Goal: Transaction & Acquisition: Book appointment/travel/reservation

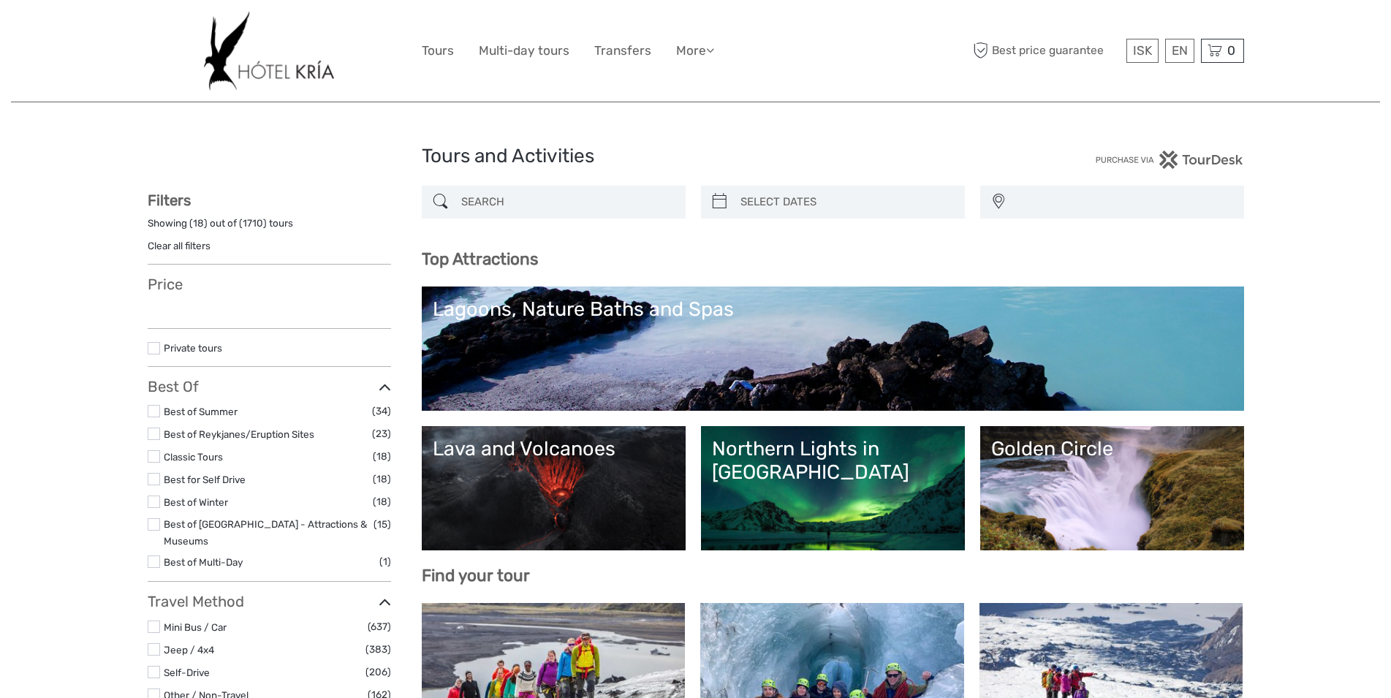
select select
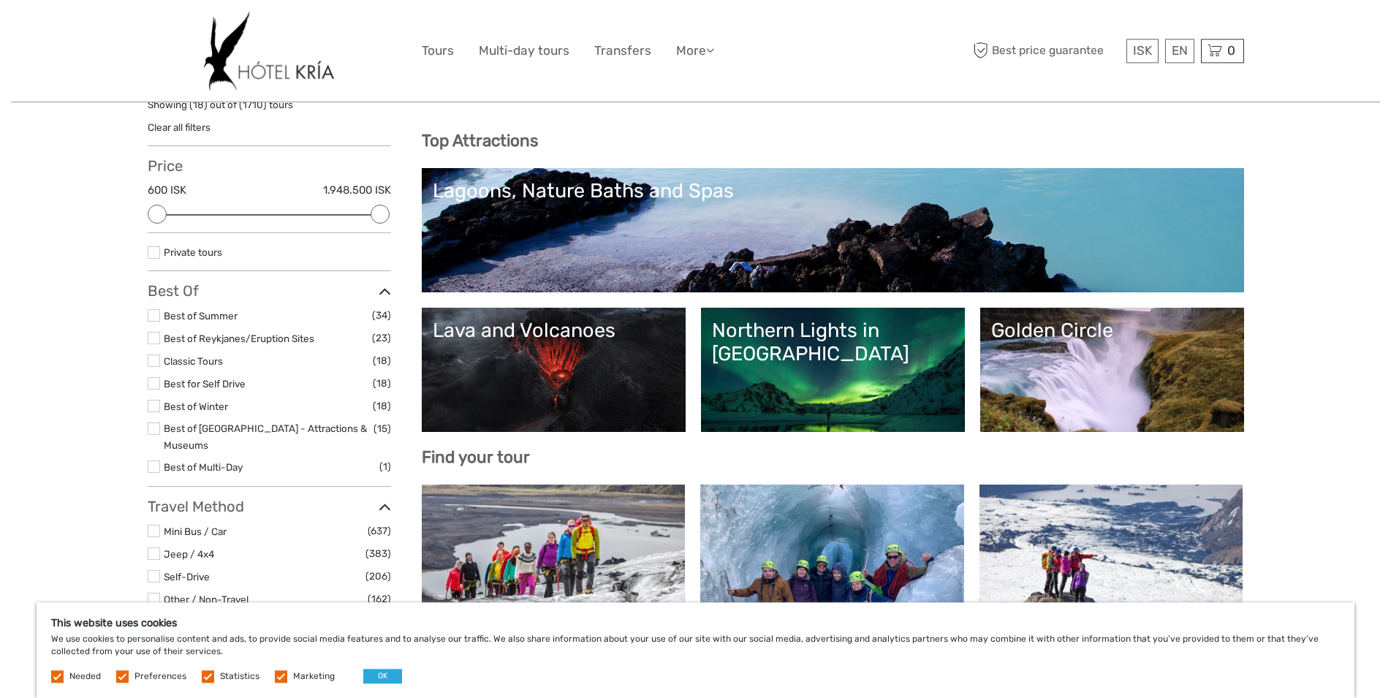
scroll to position [149, 0]
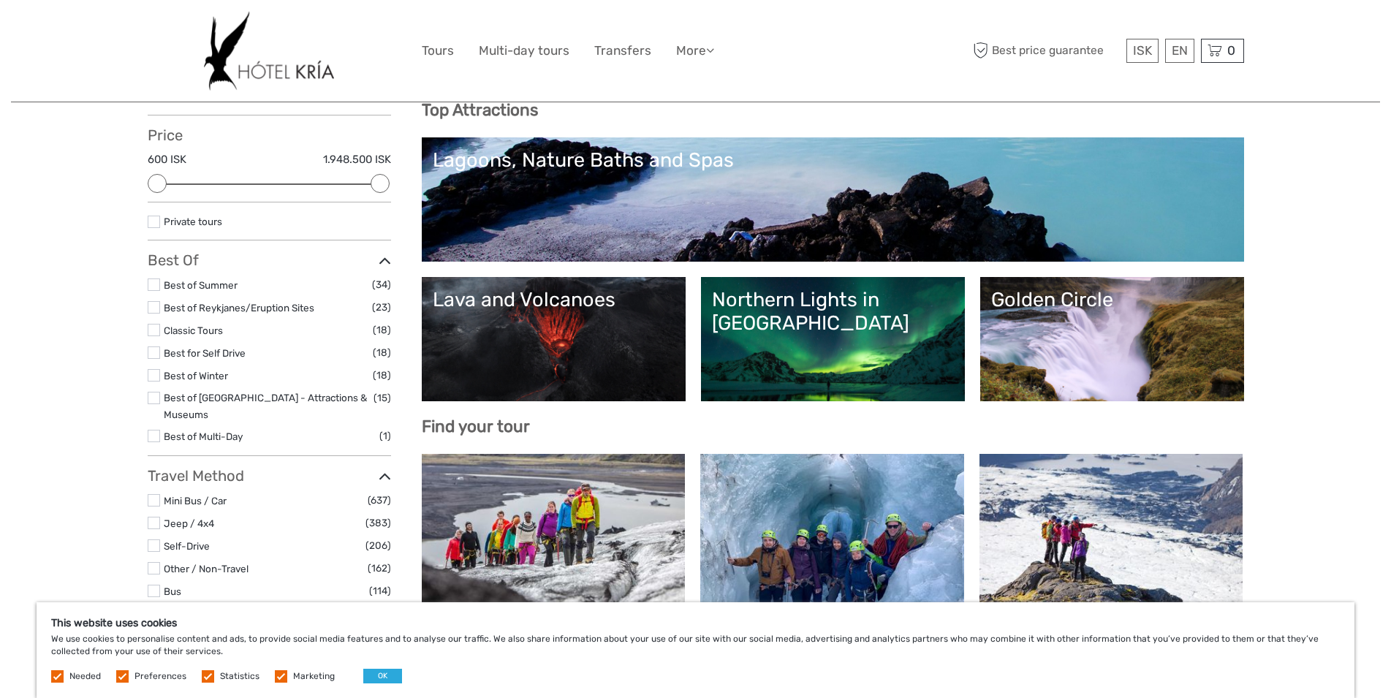
click at [786, 373] on link "Northern Lights in [GEOGRAPHIC_DATA]" at bounding box center [833, 339] width 242 height 102
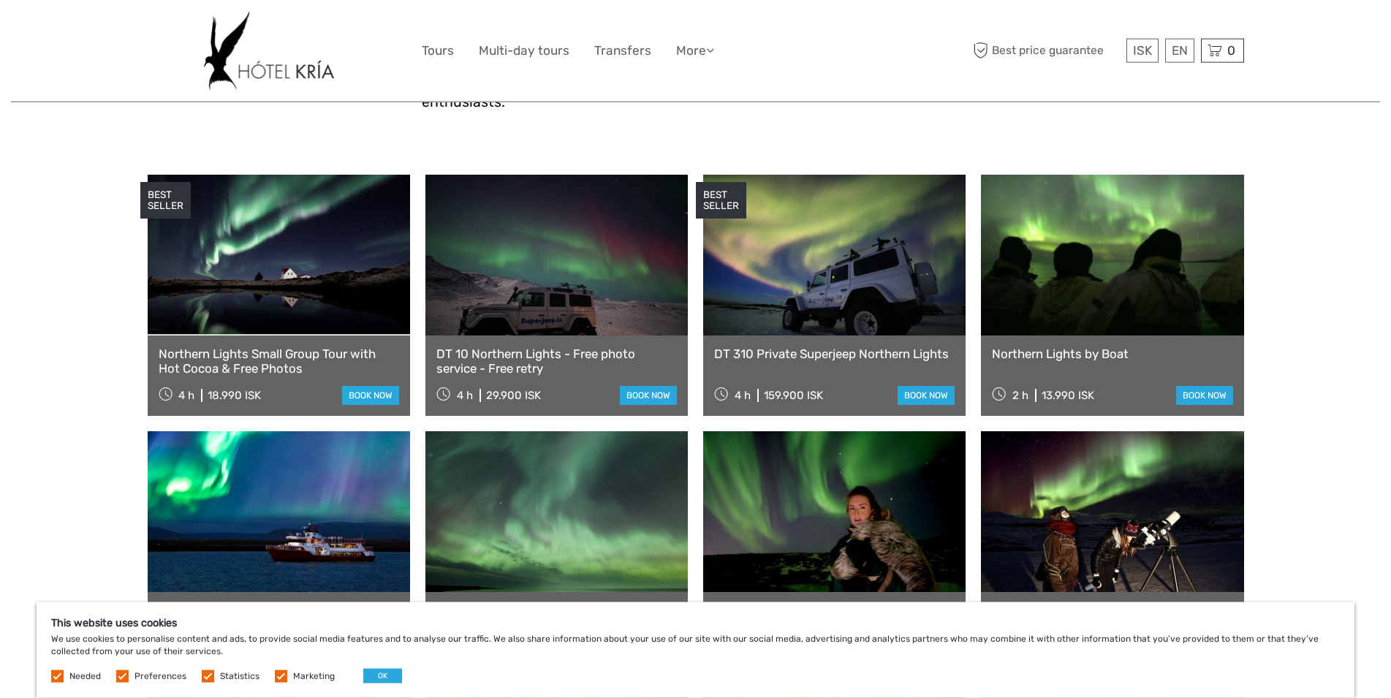
scroll to position [447, 0]
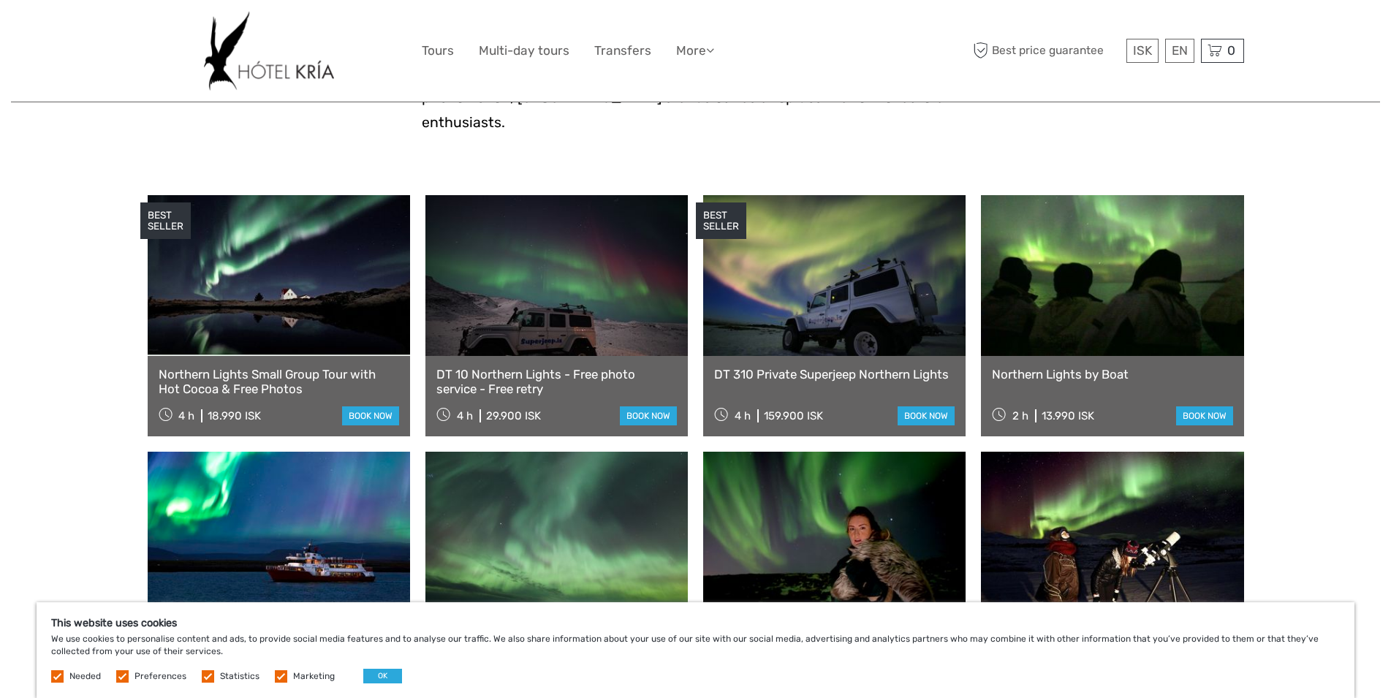
click at [242, 336] on link at bounding box center [279, 275] width 262 height 161
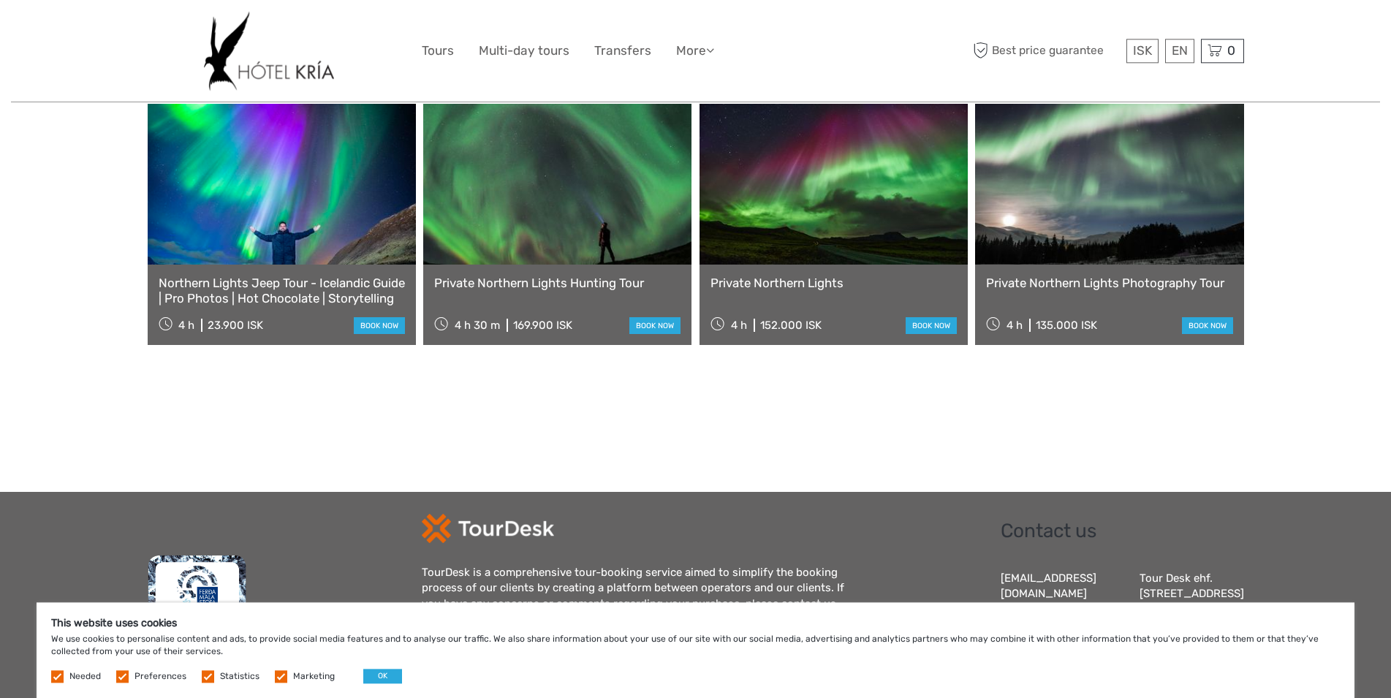
scroll to position [2408, 0]
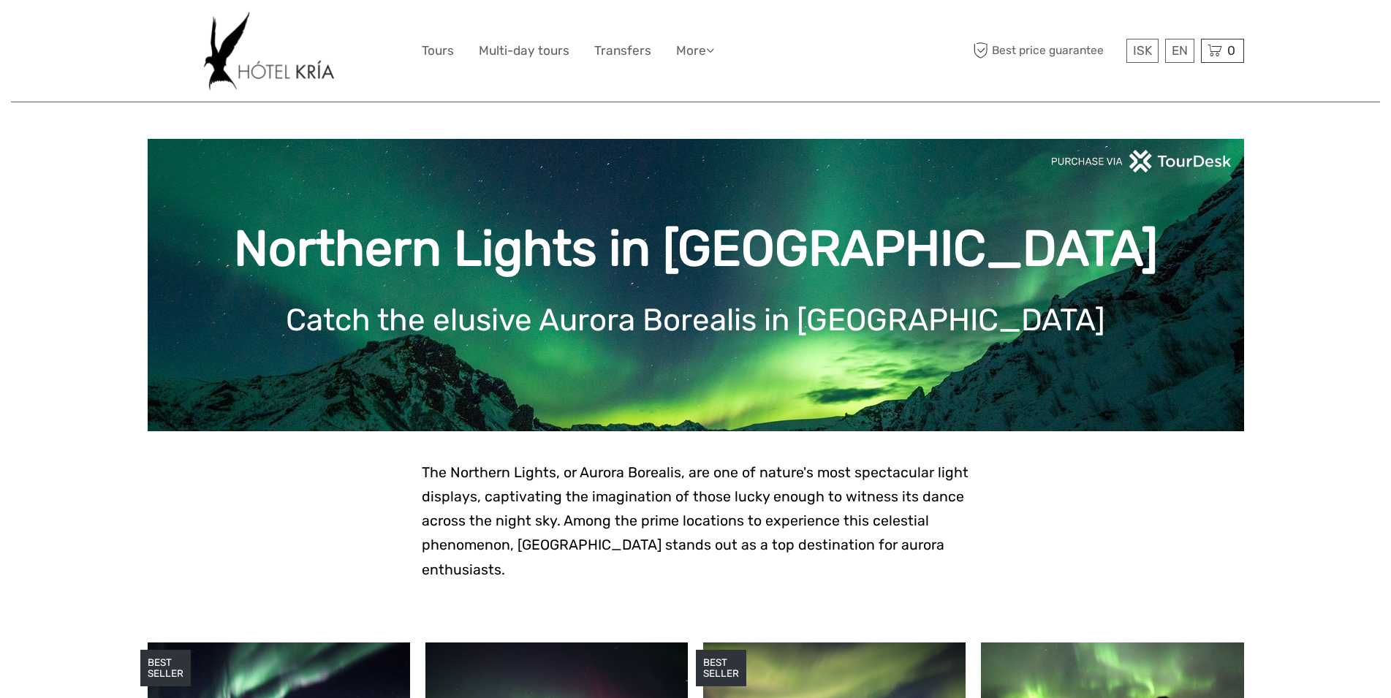
scroll to position [447, 0]
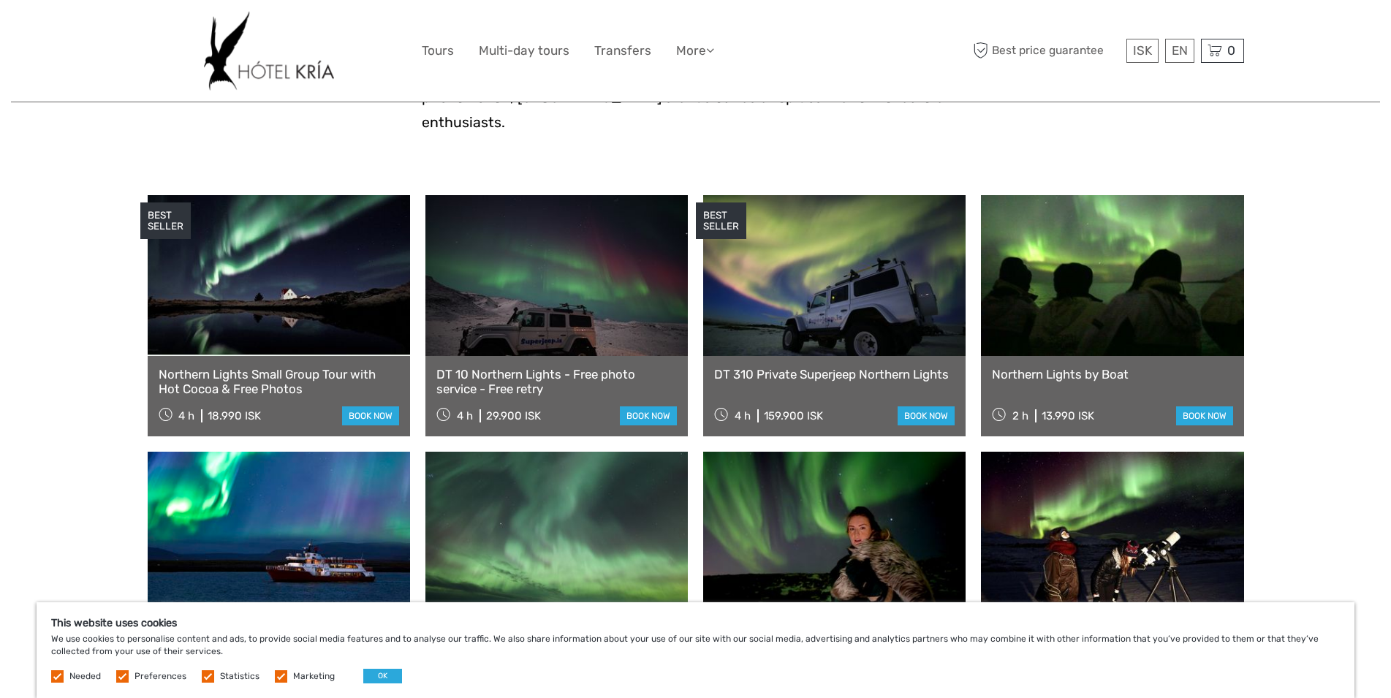
click at [259, 63] on img at bounding box center [268, 51] width 129 height 80
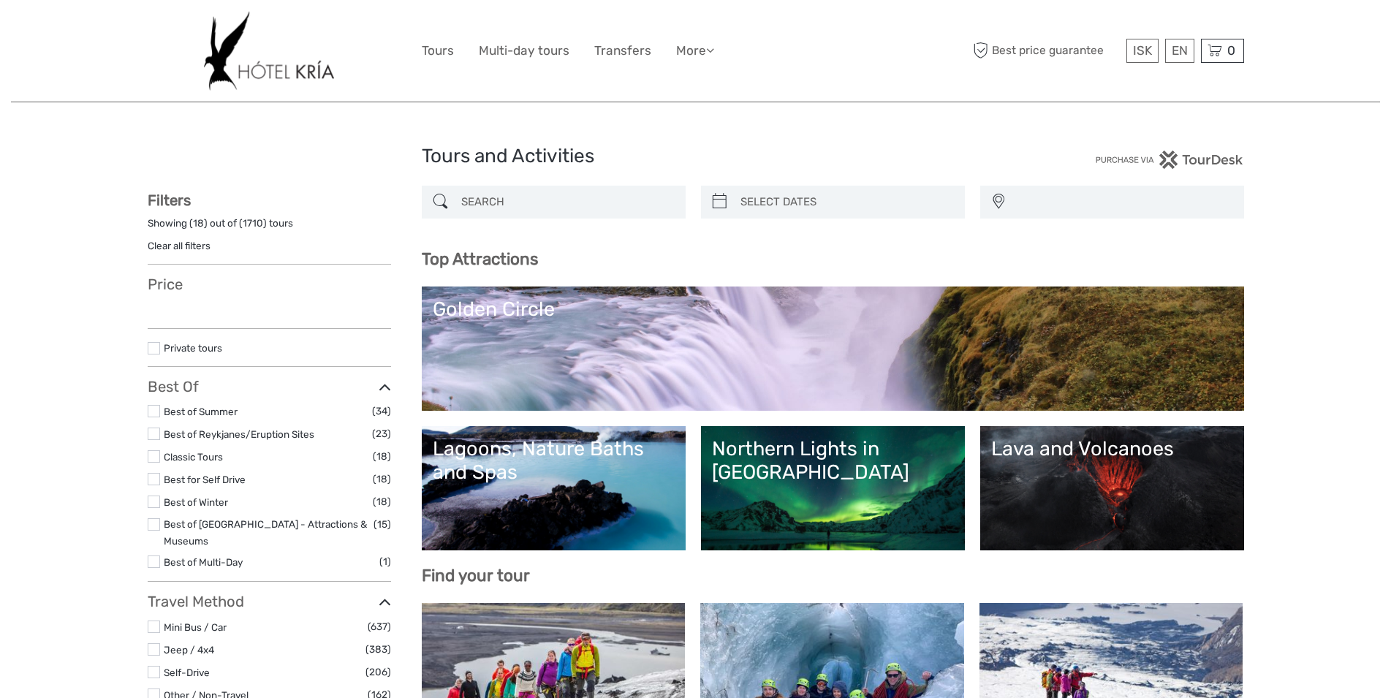
select select
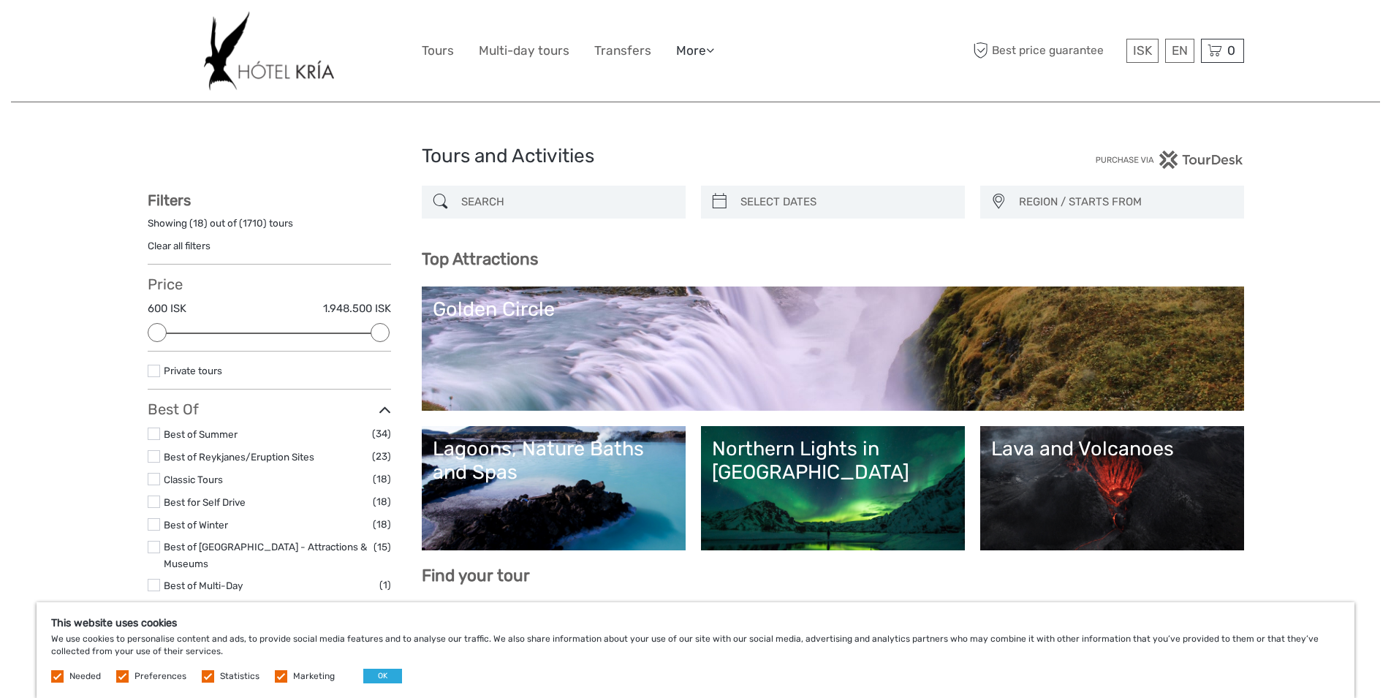
click at [710, 48] on icon at bounding box center [710, 50] width 8 height 12
click at [679, 151] on link "Back to Hotel" at bounding box center [670, 146] width 88 height 29
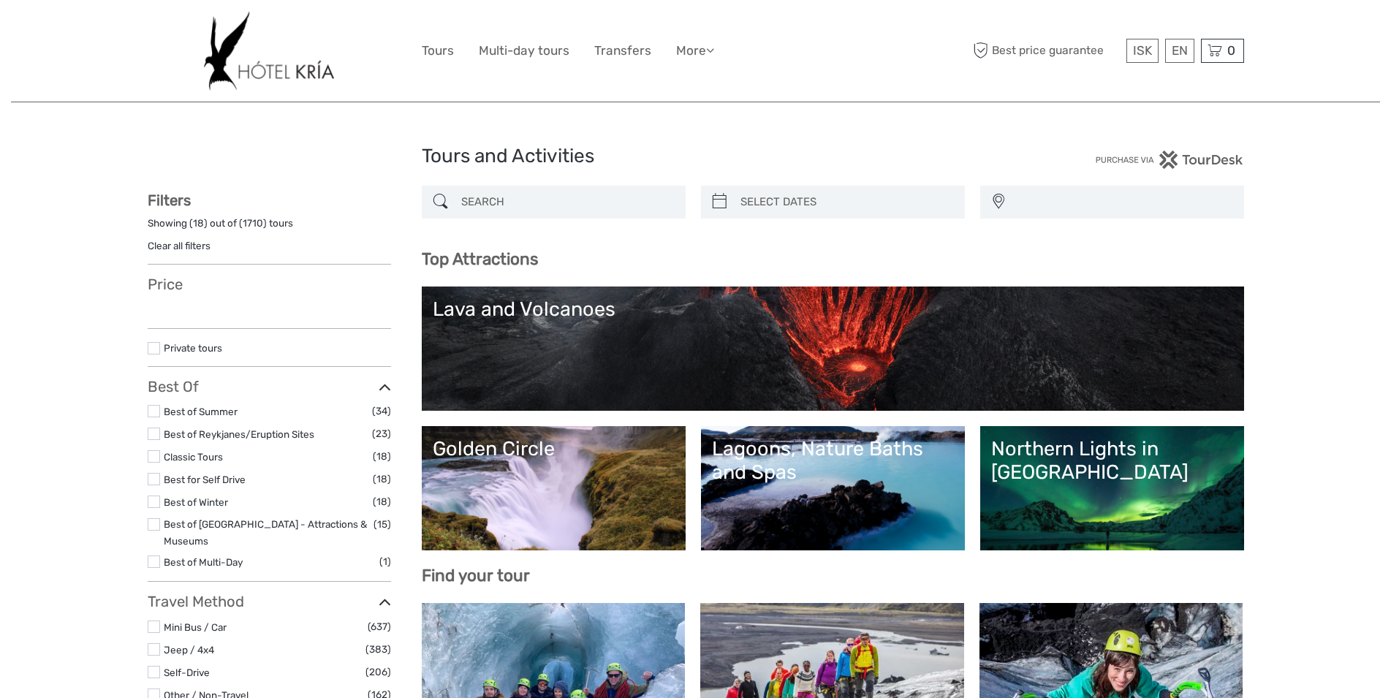
select select
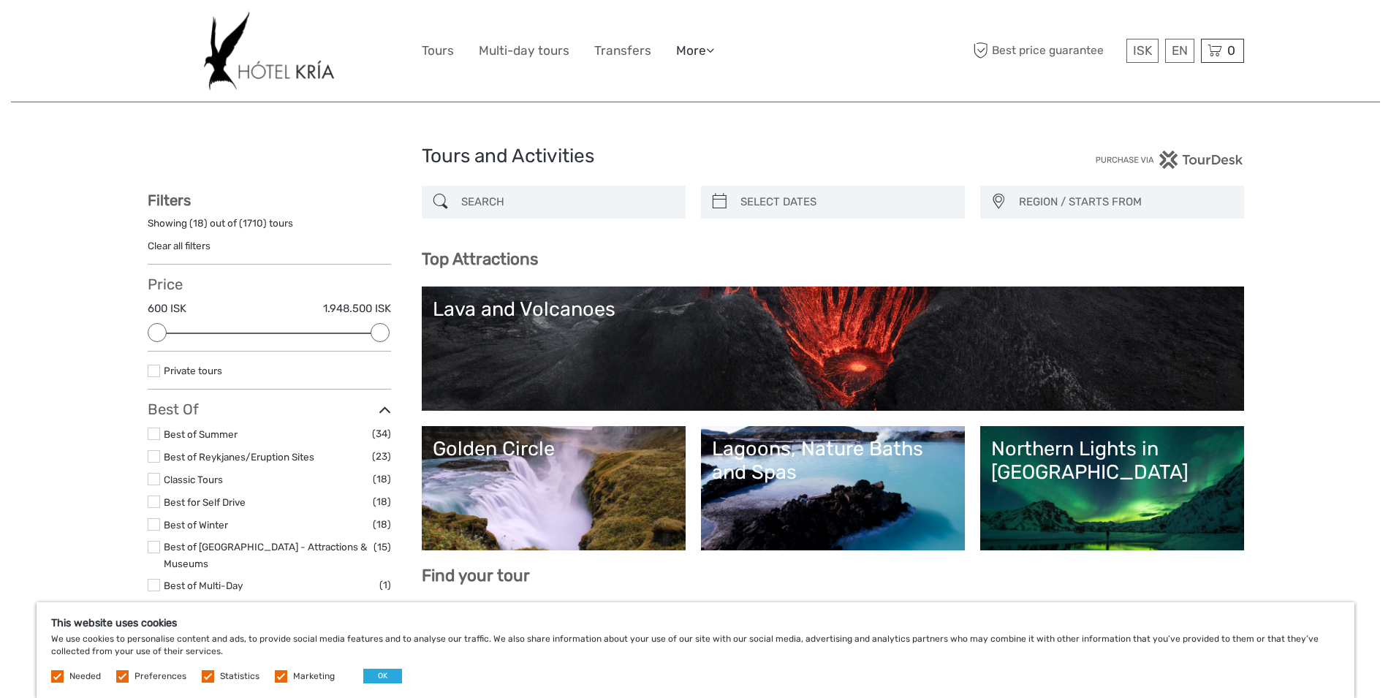
click at [699, 49] on link "More" at bounding box center [695, 50] width 38 height 21
click at [1022, 52] on span "Best price guarantee" at bounding box center [1046, 51] width 153 height 24
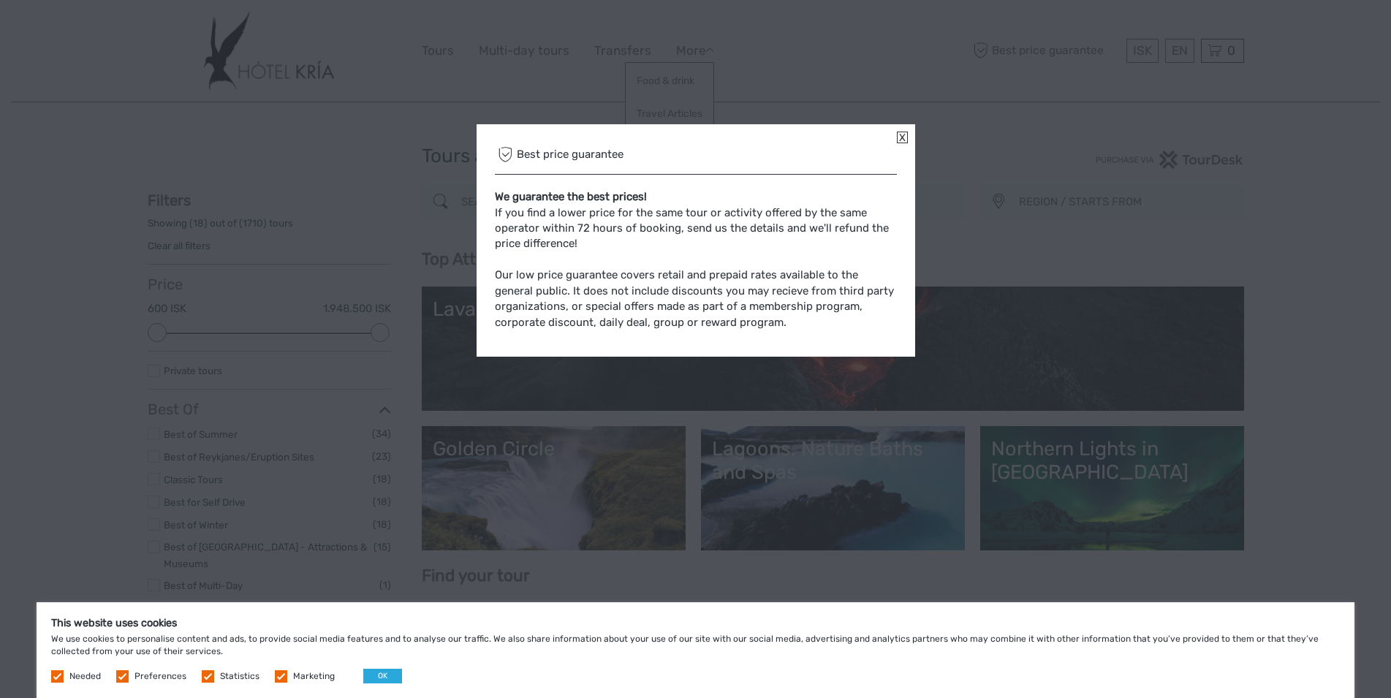
click at [901, 143] on link at bounding box center [902, 138] width 11 height 12
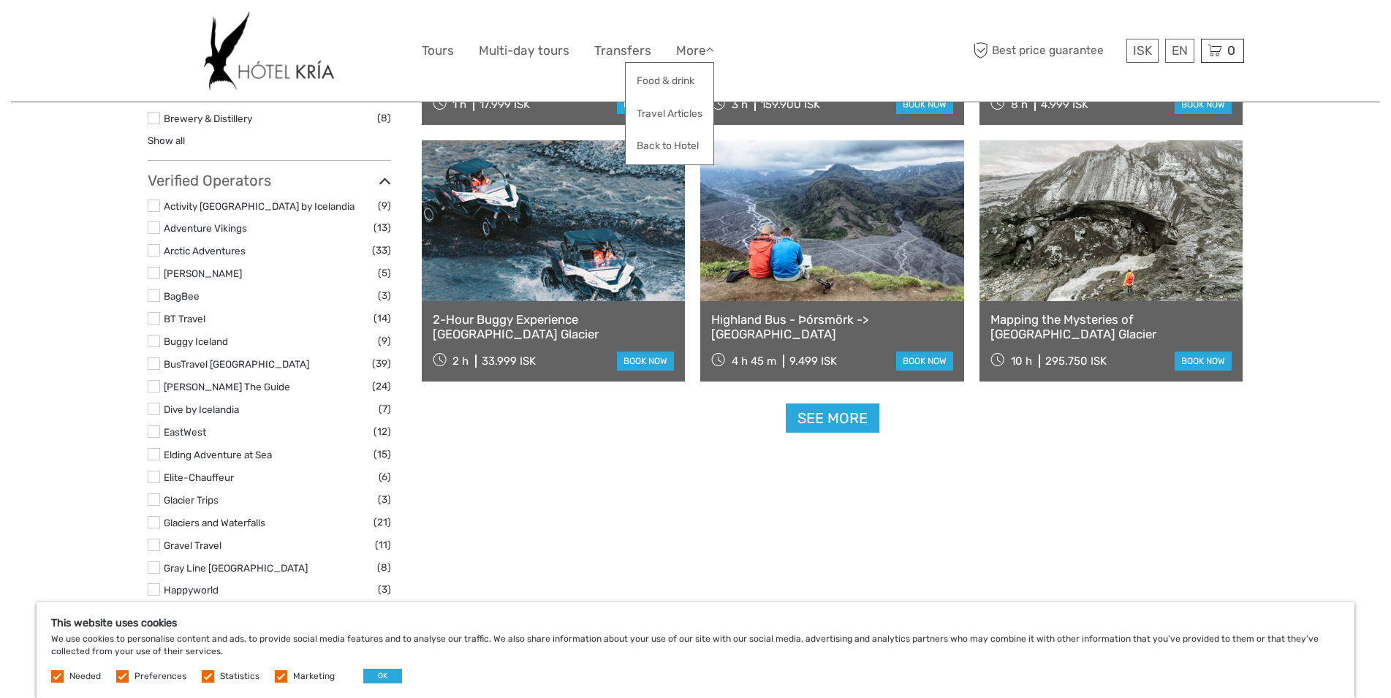
scroll to position [1149, 0]
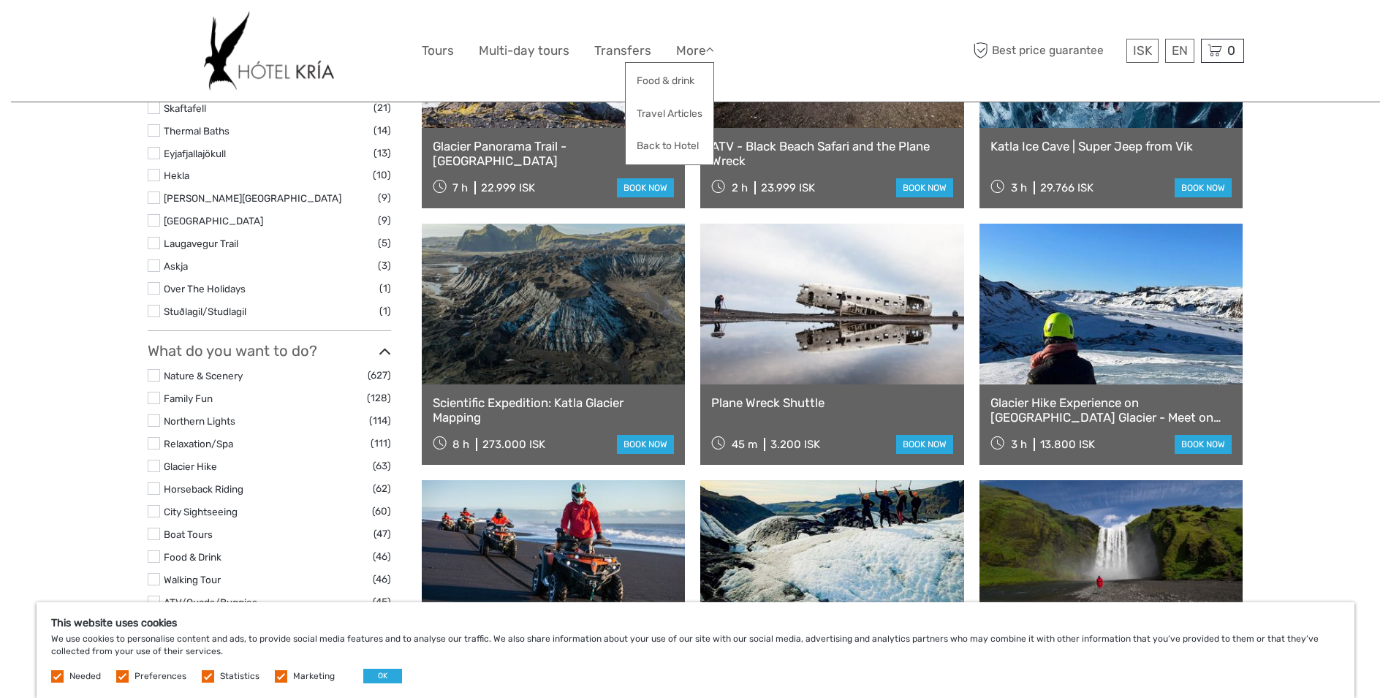
click at [1341, 252] on div "Tours and Activities Tours and Activities REGION / STARTS FROM Capital Region E…" at bounding box center [695, 375] width 1369 height 3049
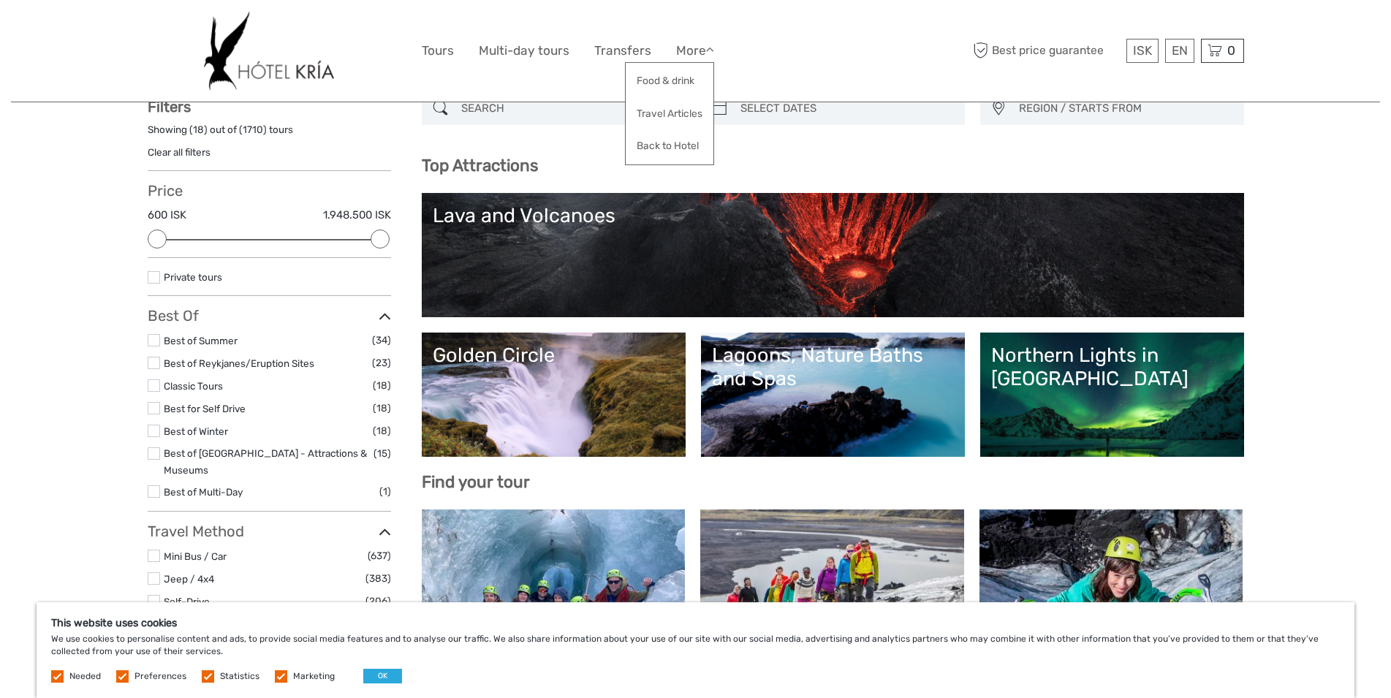
scroll to position [149, 0]
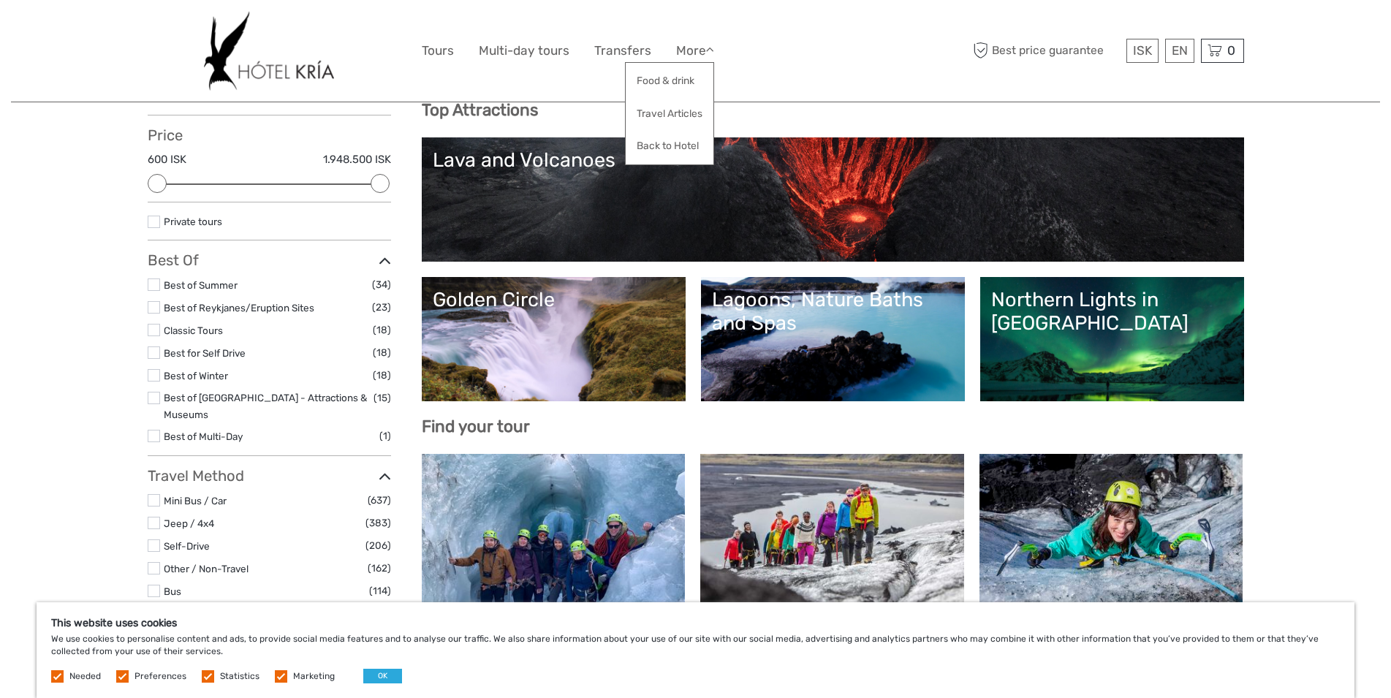
click at [1098, 346] on link "Northern Lights in [GEOGRAPHIC_DATA]" at bounding box center [1112, 339] width 242 height 102
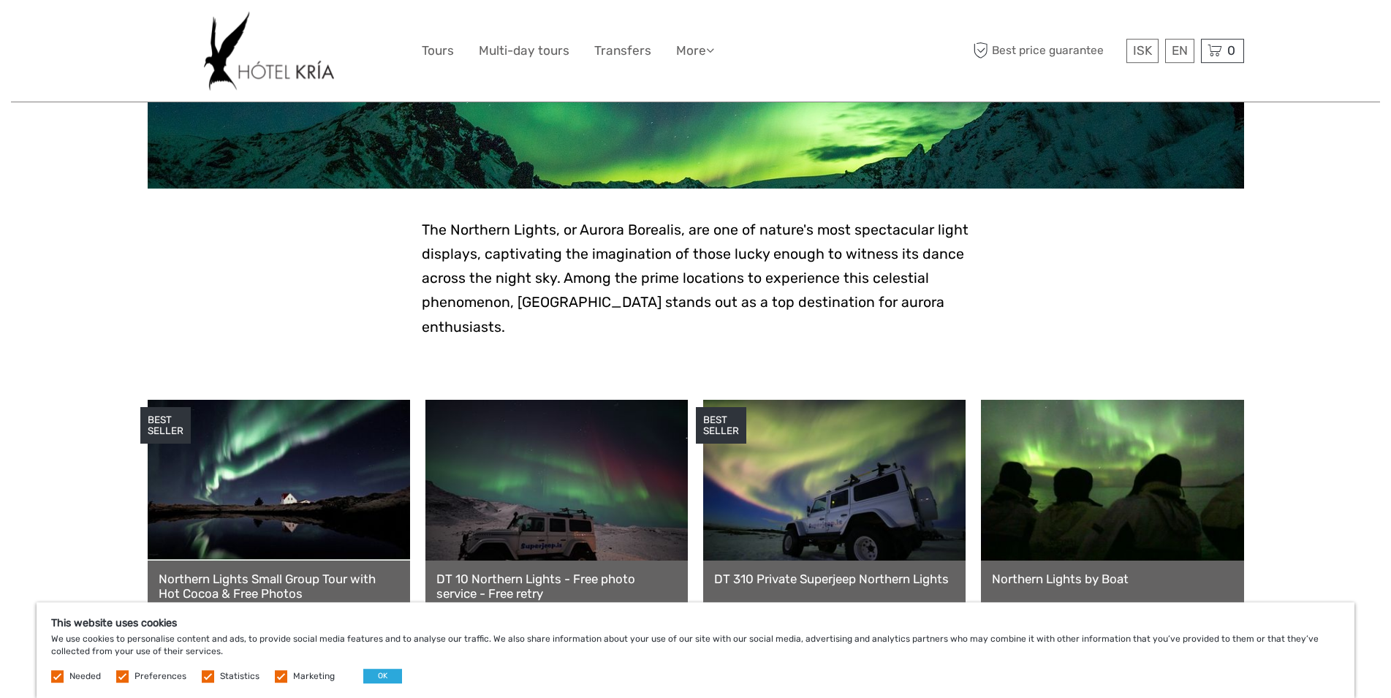
scroll to position [298, 0]
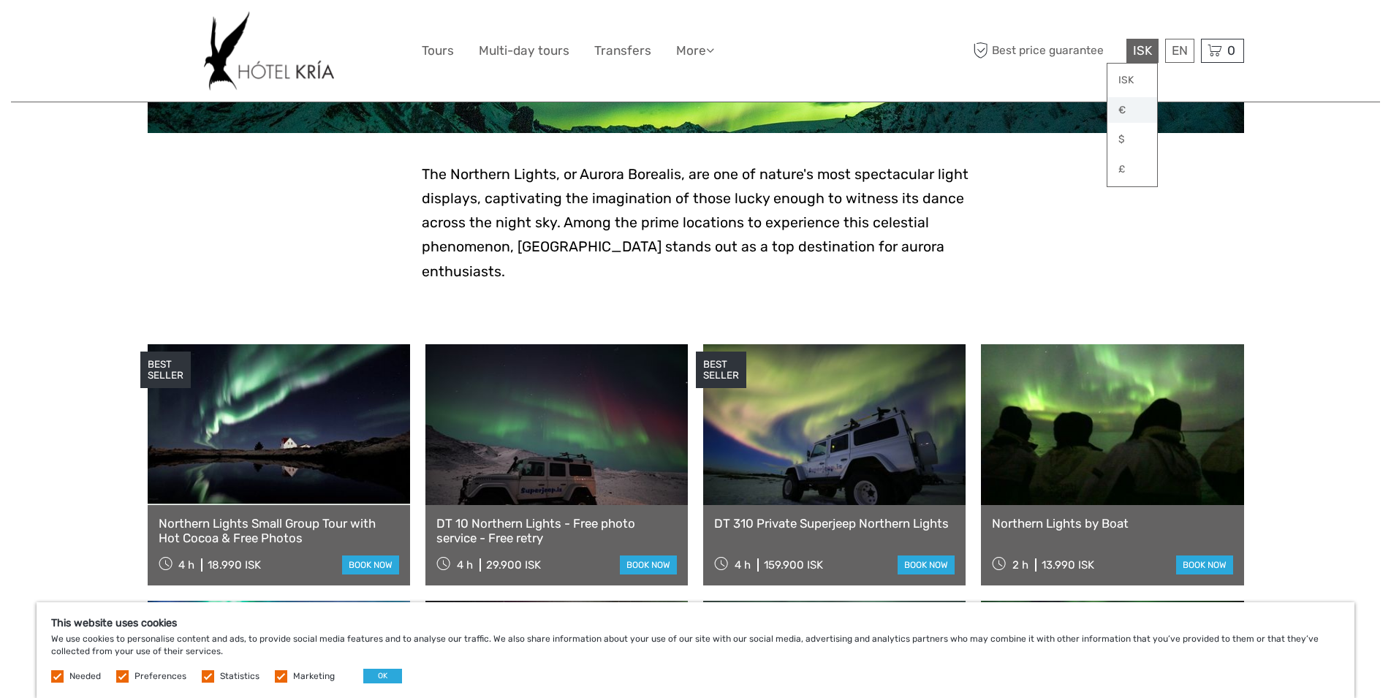
click at [1125, 103] on link "€" at bounding box center [1132, 110] width 50 height 26
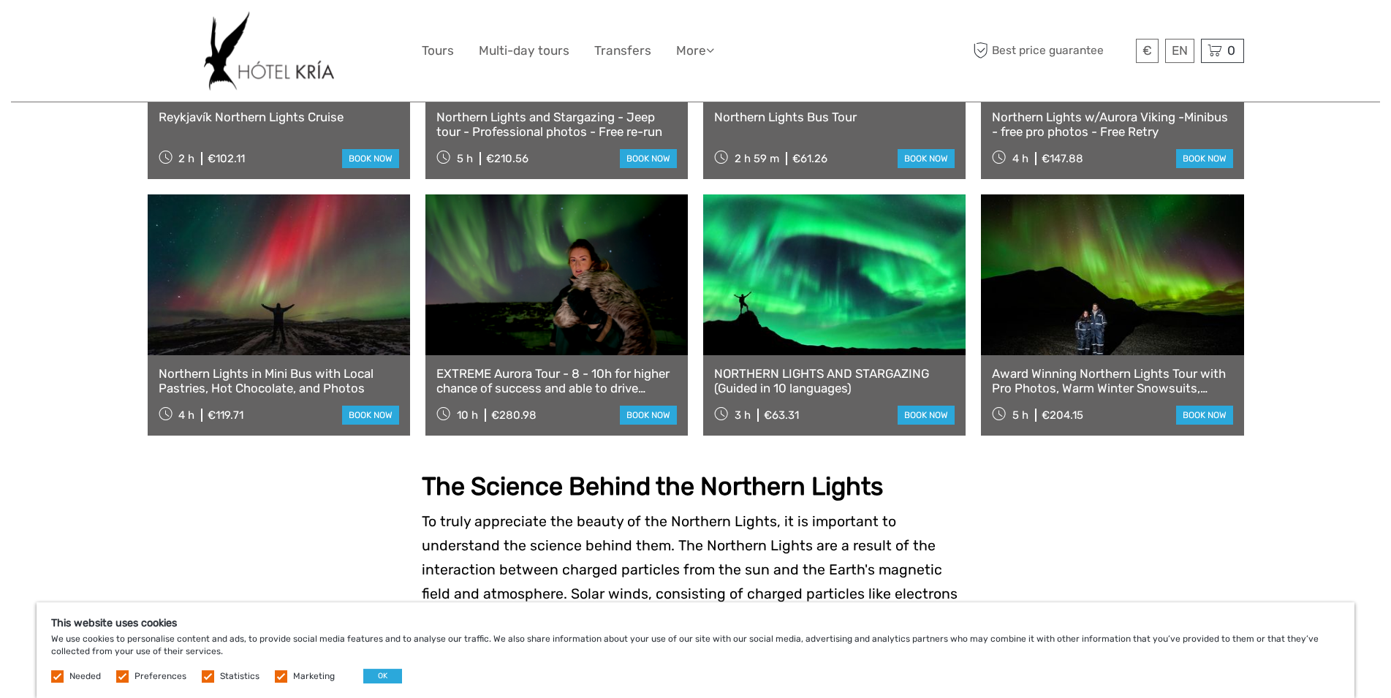
scroll to position [895, 0]
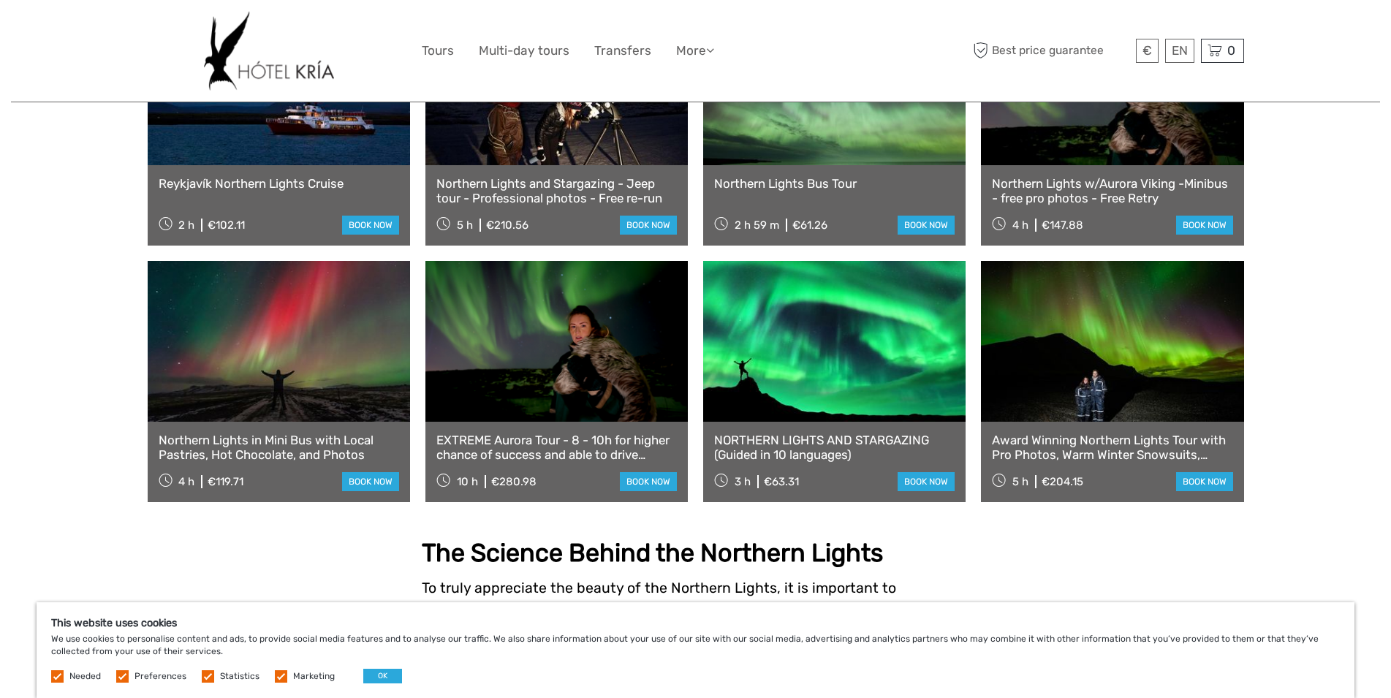
click at [782, 320] on link at bounding box center [834, 341] width 262 height 161
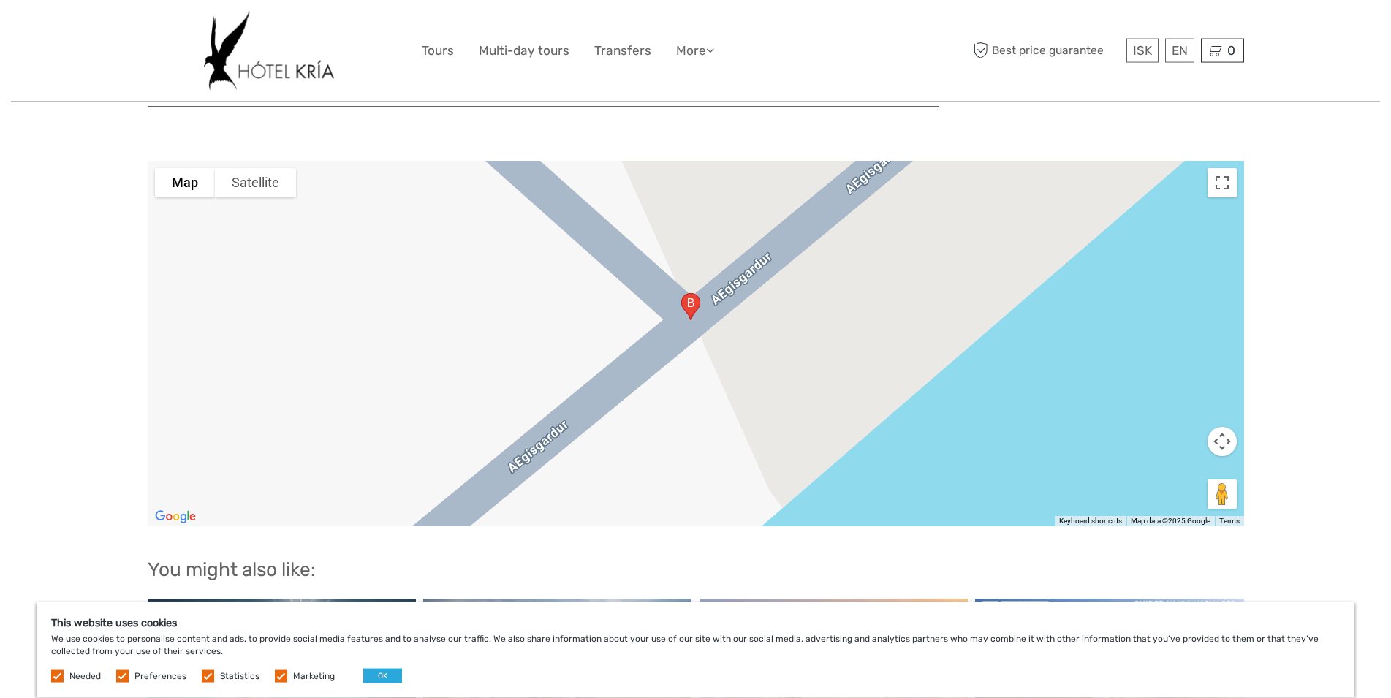
scroll to position [1601, 0]
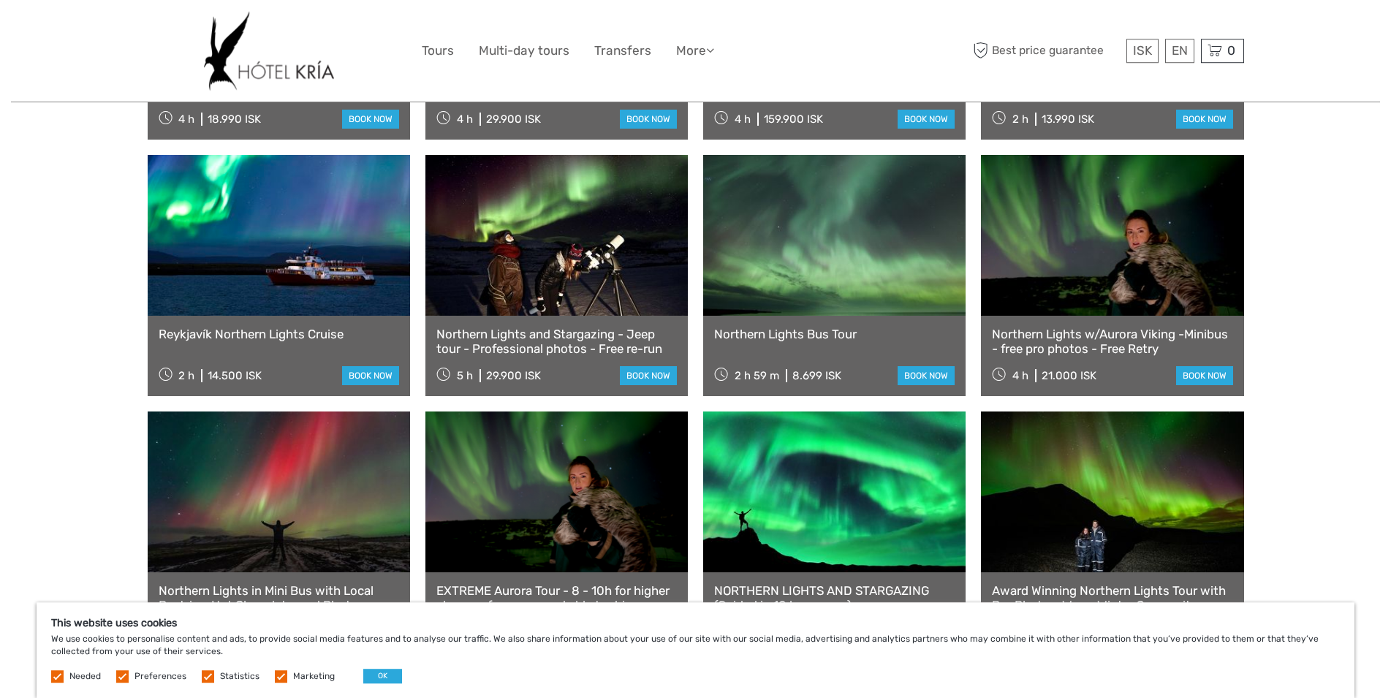
scroll to position [596, 0]
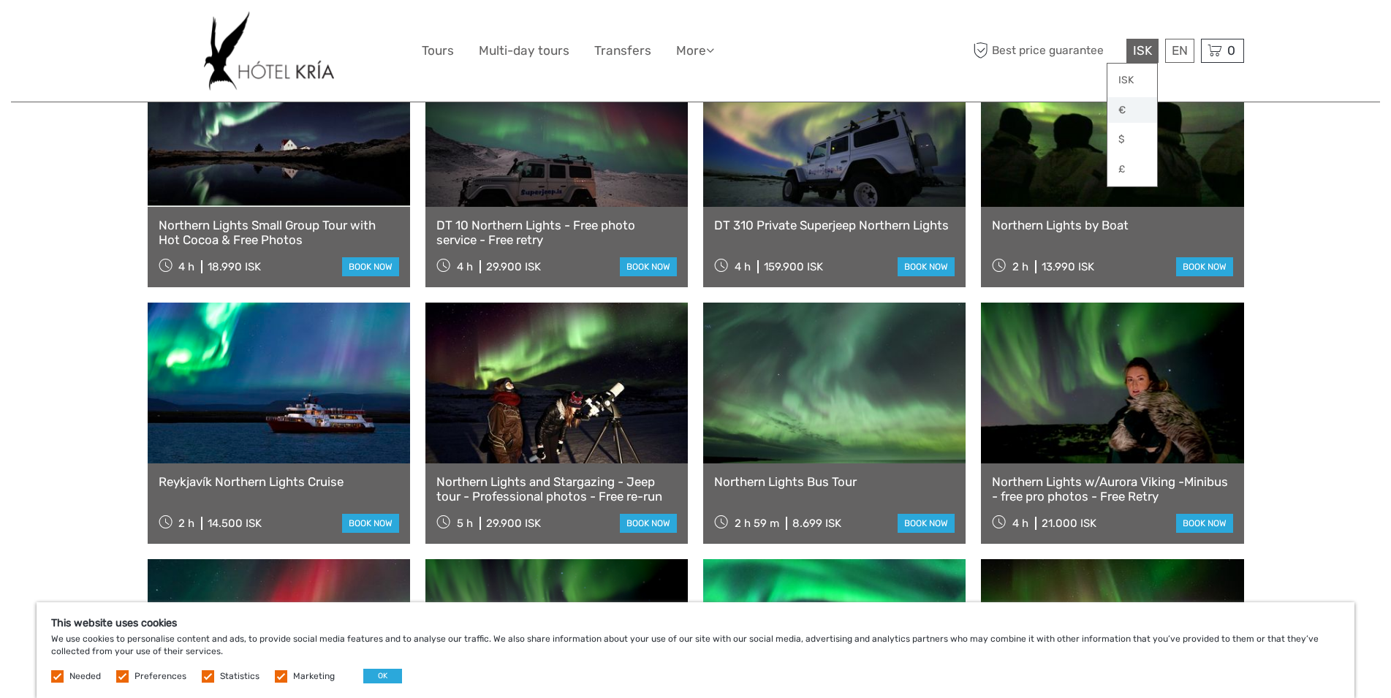
click at [1134, 105] on link "€" at bounding box center [1132, 110] width 50 height 26
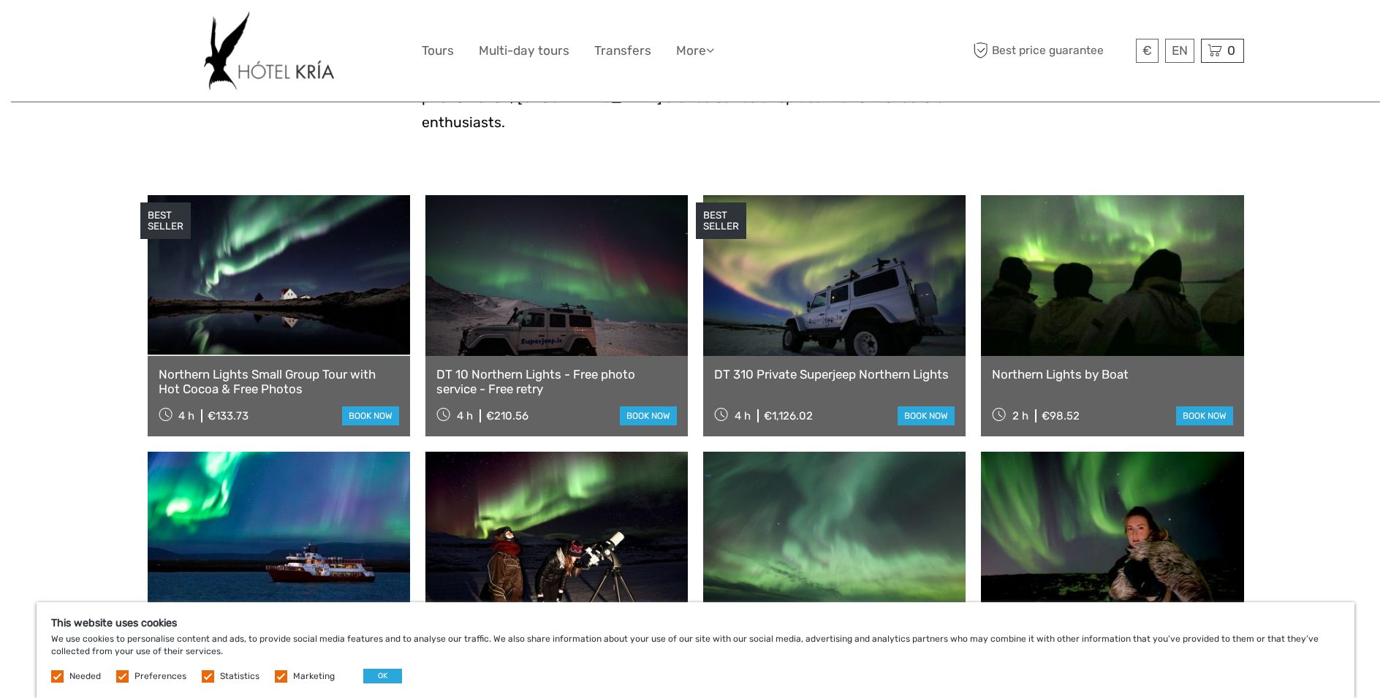
scroll to position [1044, 0]
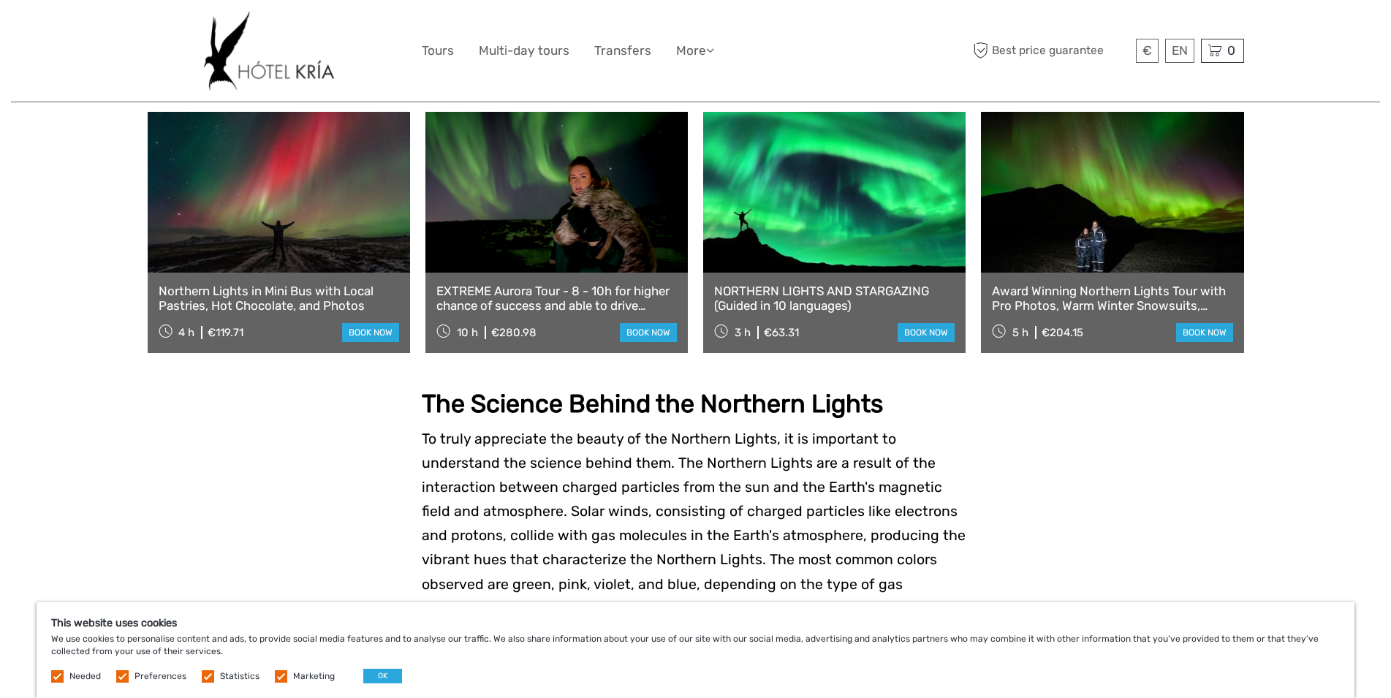
click at [294, 240] on link at bounding box center [279, 192] width 262 height 161
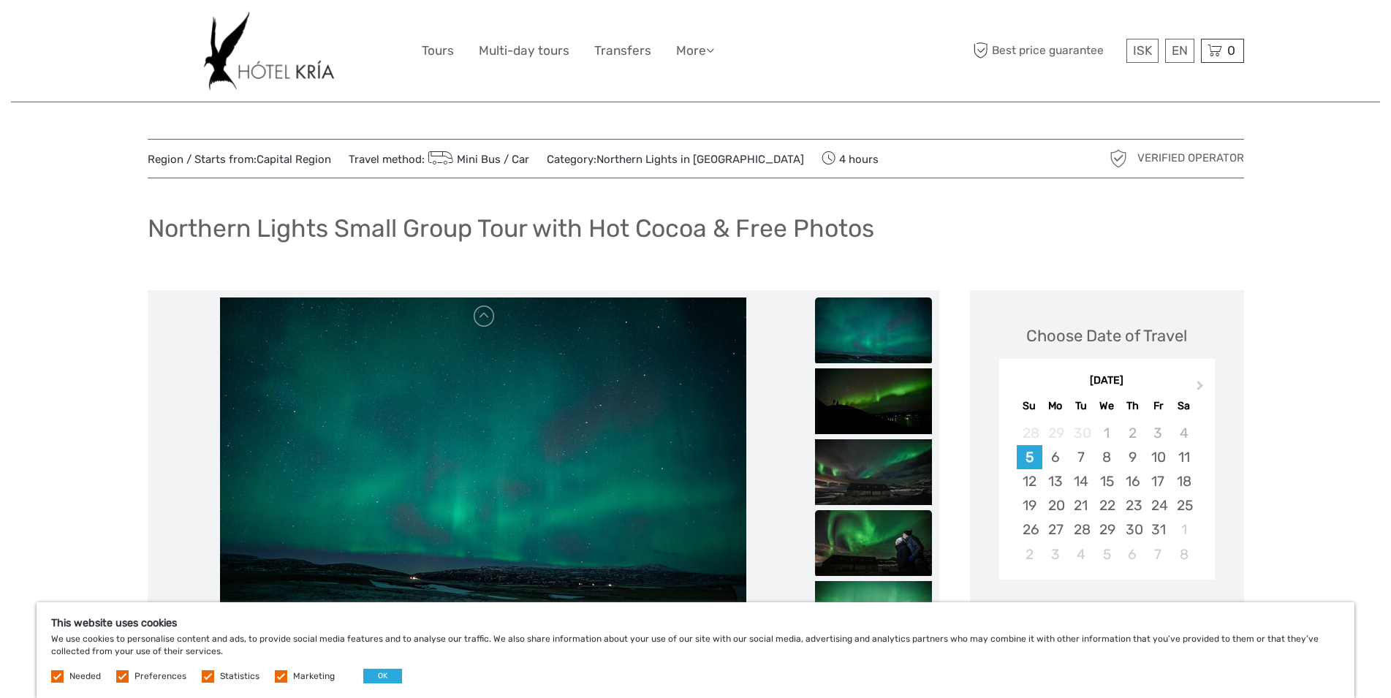
click at [897, 562] on img at bounding box center [873, 543] width 117 height 66
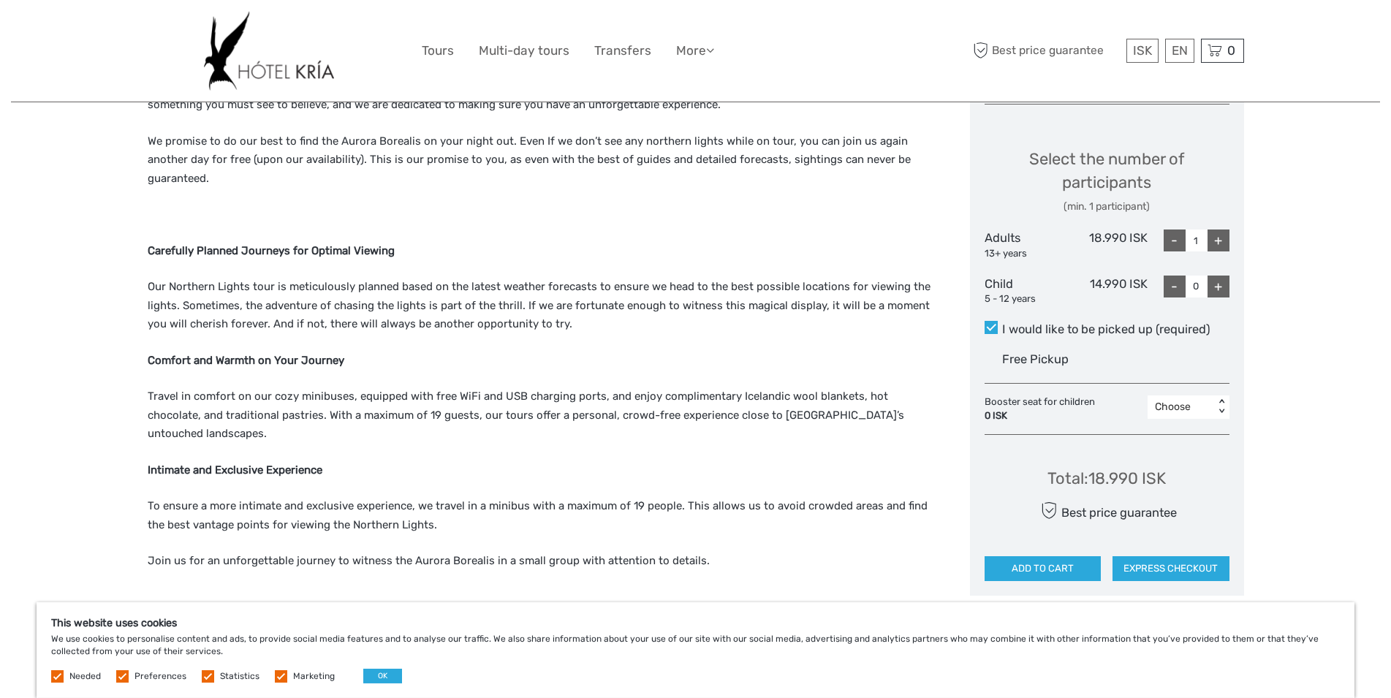
scroll to position [596, 0]
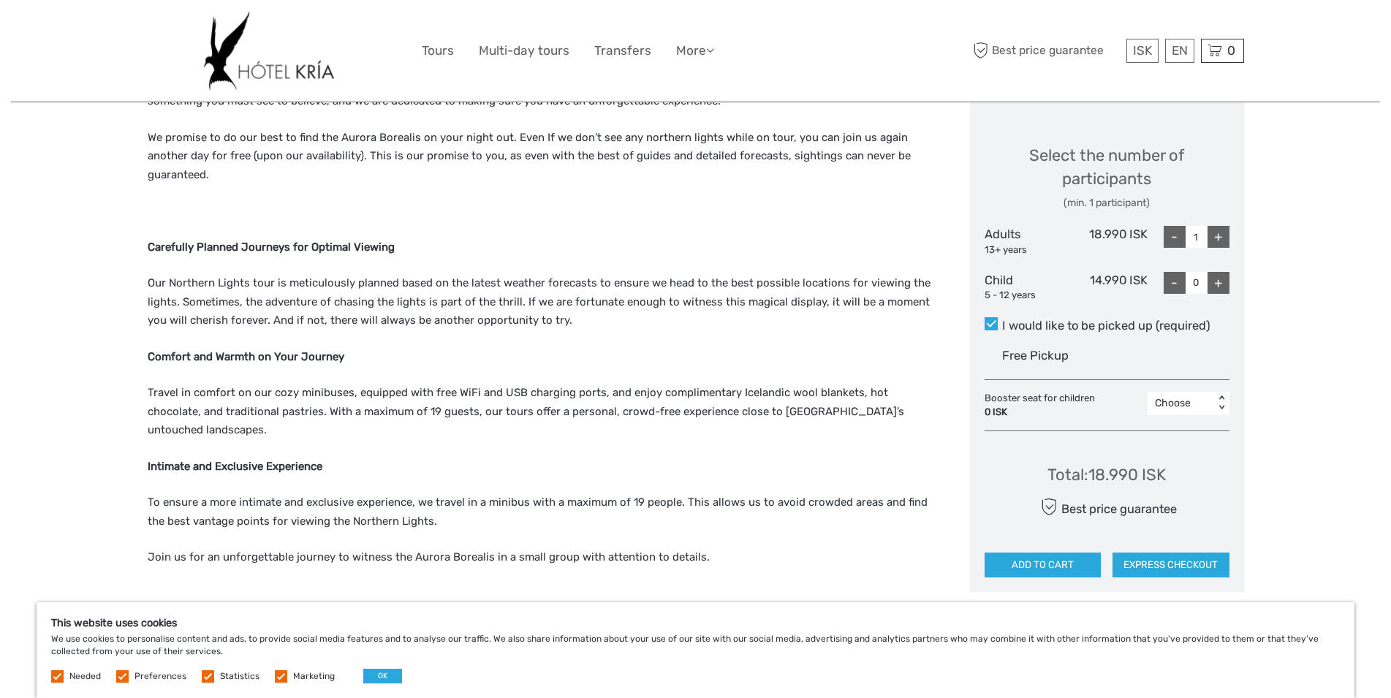
drag, startPoint x: 692, startPoint y: 409, endPoint x: 690, endPoint y: 400, distance: 9.8
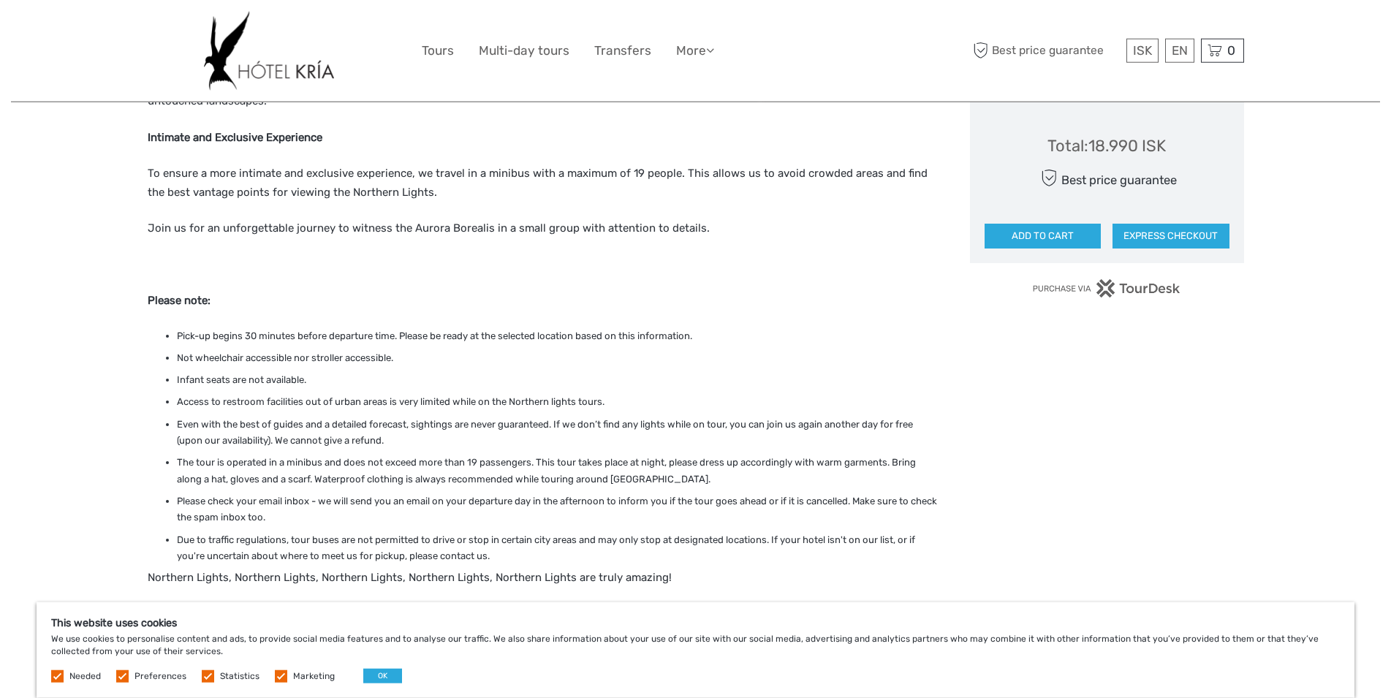
scroll to position [929, 0]
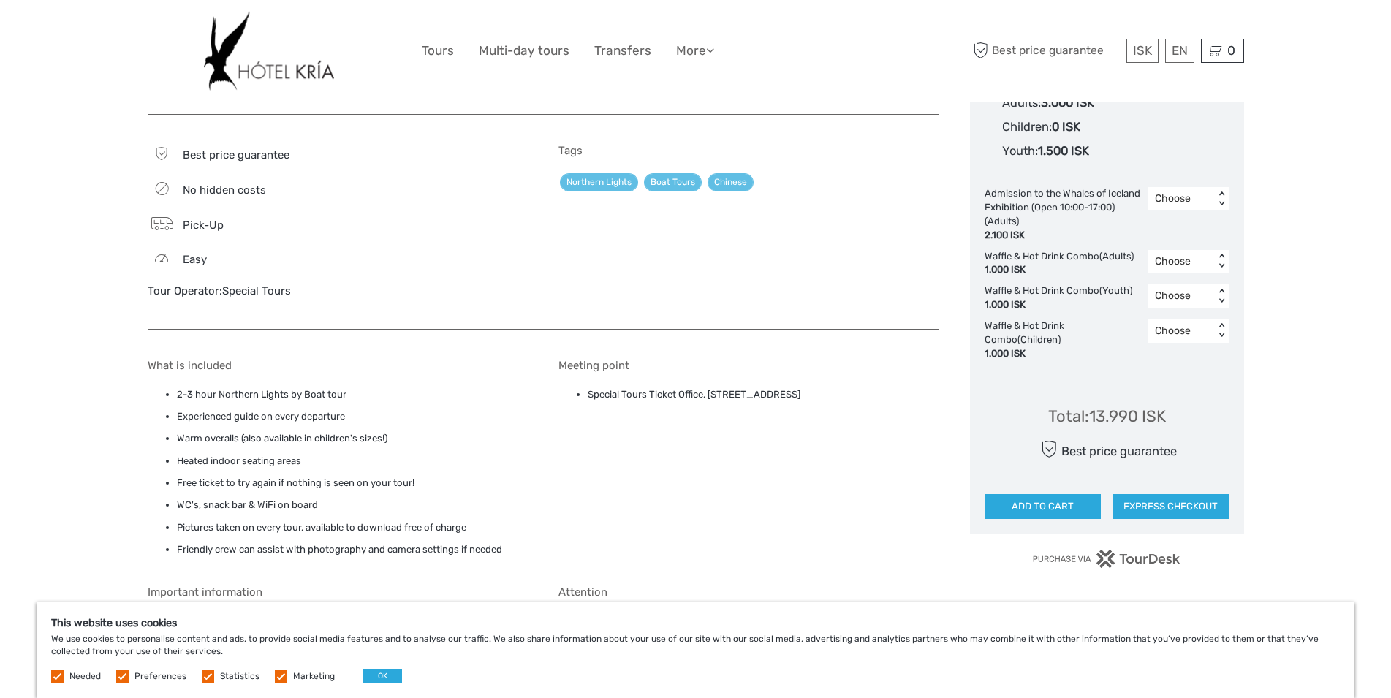
scroll to position [149, 0]
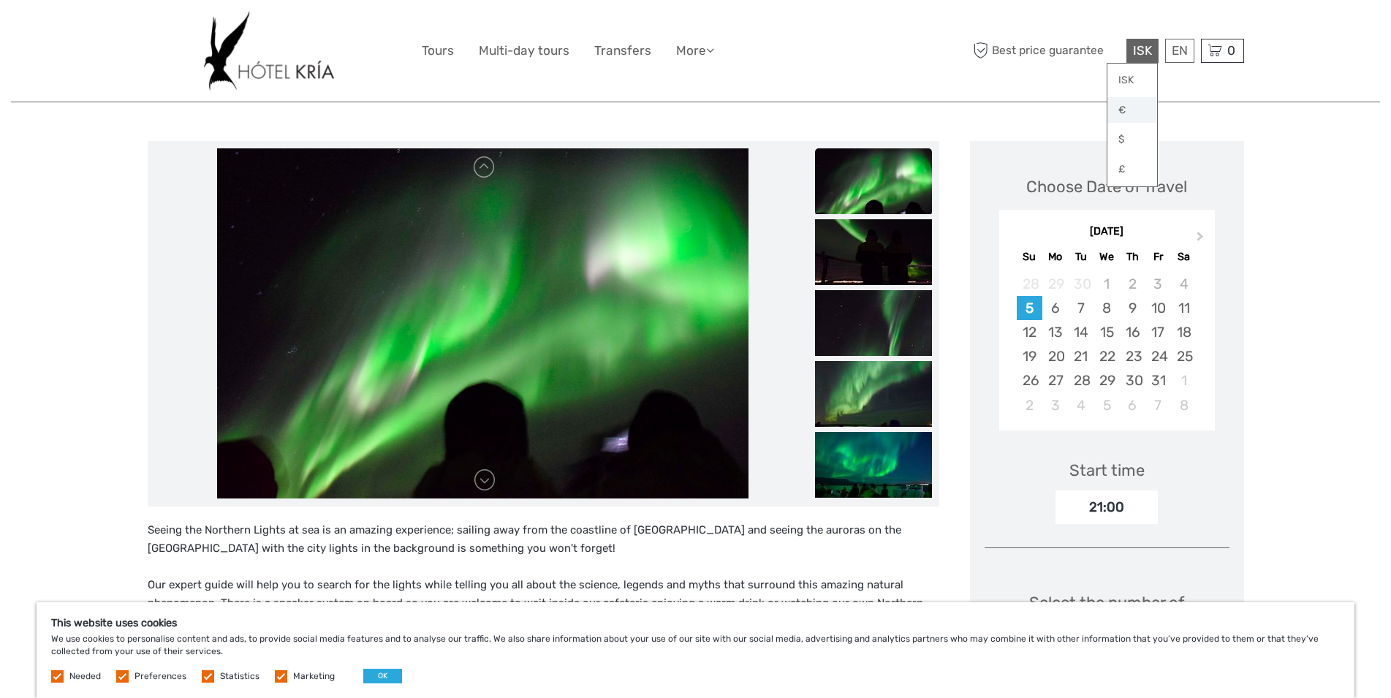
click at [1134, 113] on link "€" at bounding box center [1132, 110] width 50 height 26
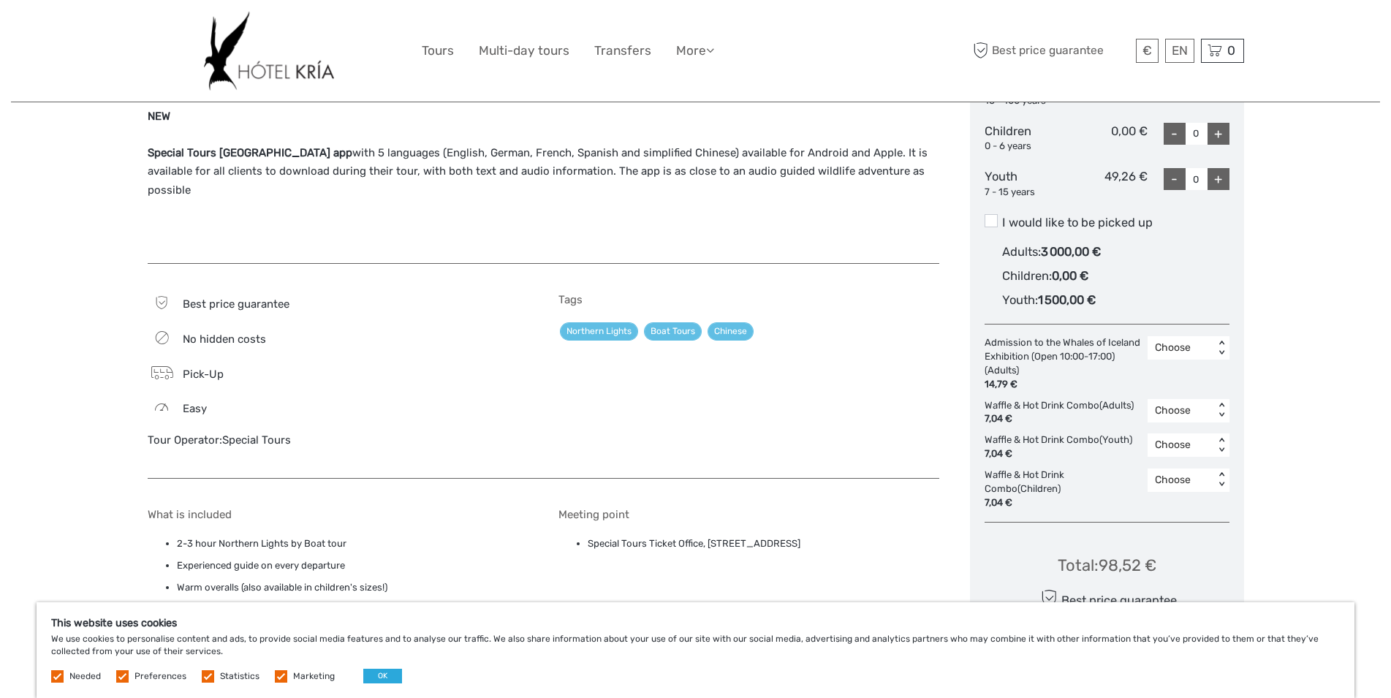
scroll to position [895, 0]
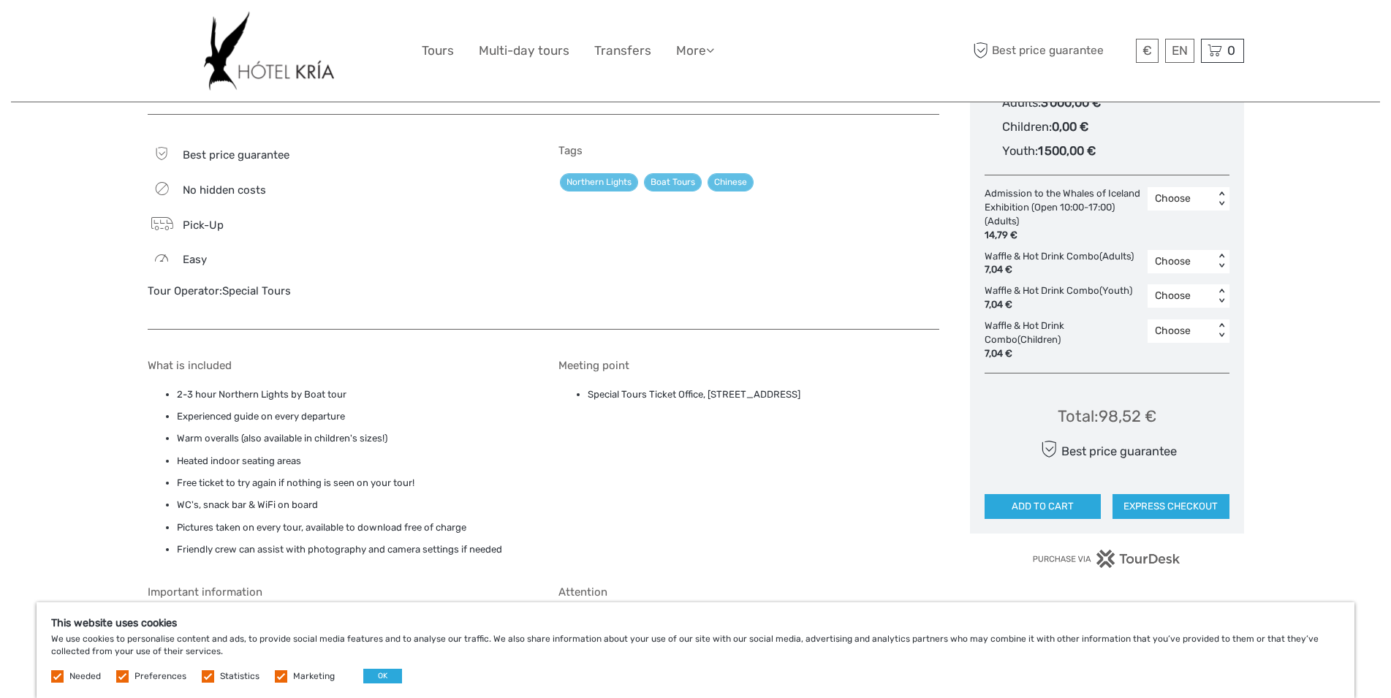
click at [277, 388] on ul "2-3 hour Northern Lights by Boat tour Experienced guide on every departure Warm…" at bounding box center [338, 473] width 381 height 172
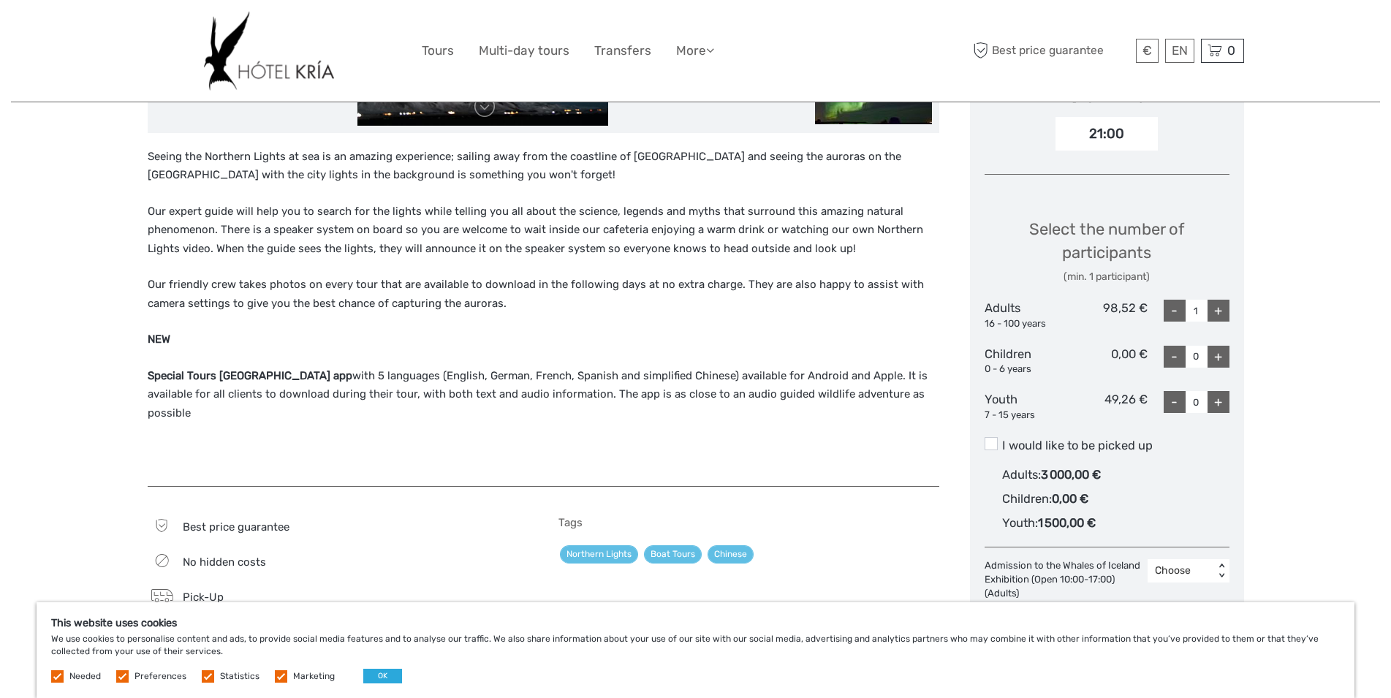
scroll to position [373, 0]
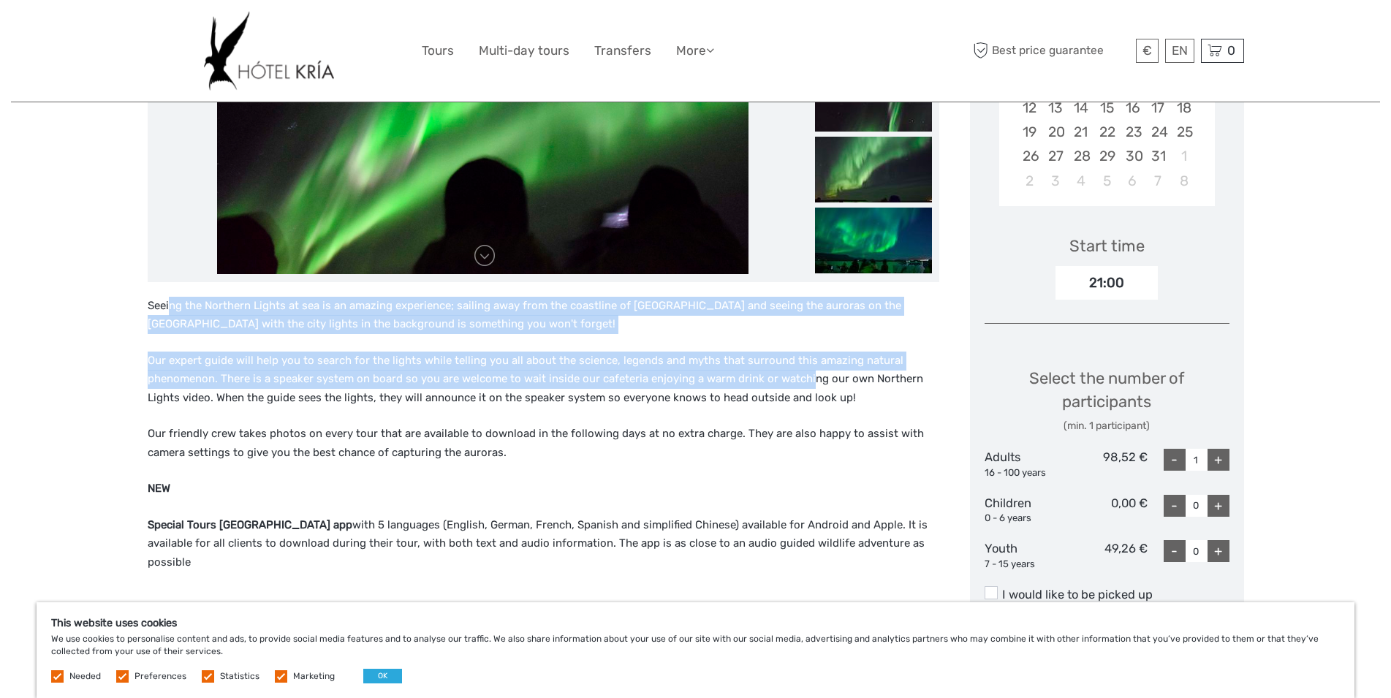
drag, startPoint x: 171, startPoint y: 305, endPoint x: 808, endPoint y: 378, distance: 640.7
click at [808, 378] on div "Seeing the Northern Lights at sea is an amazing experience; sailing away from t…" at bounding box center [543, 459] width 791 height 324
click at [807, 378] on p "Our expert guide will help you to search for the lights while telling you all a…" at bounding box center [543, 380] width 791 height 56
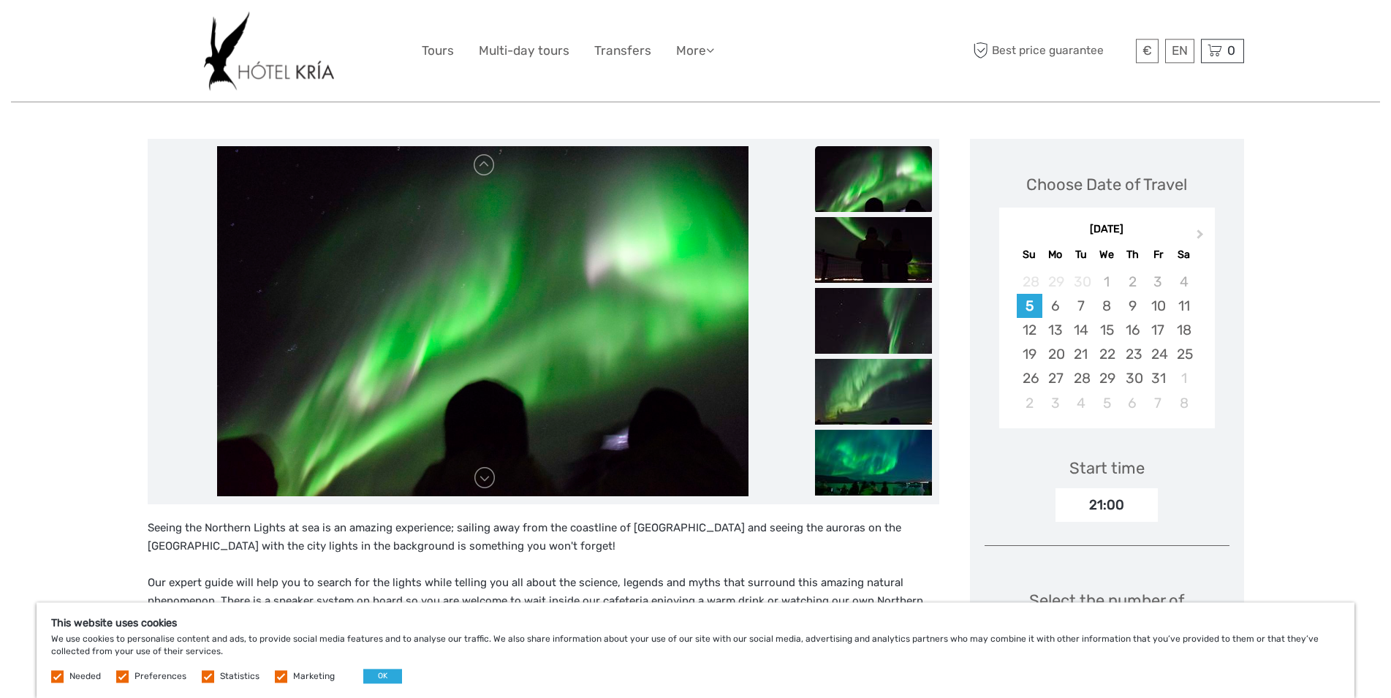
scroll to position [0, 0]
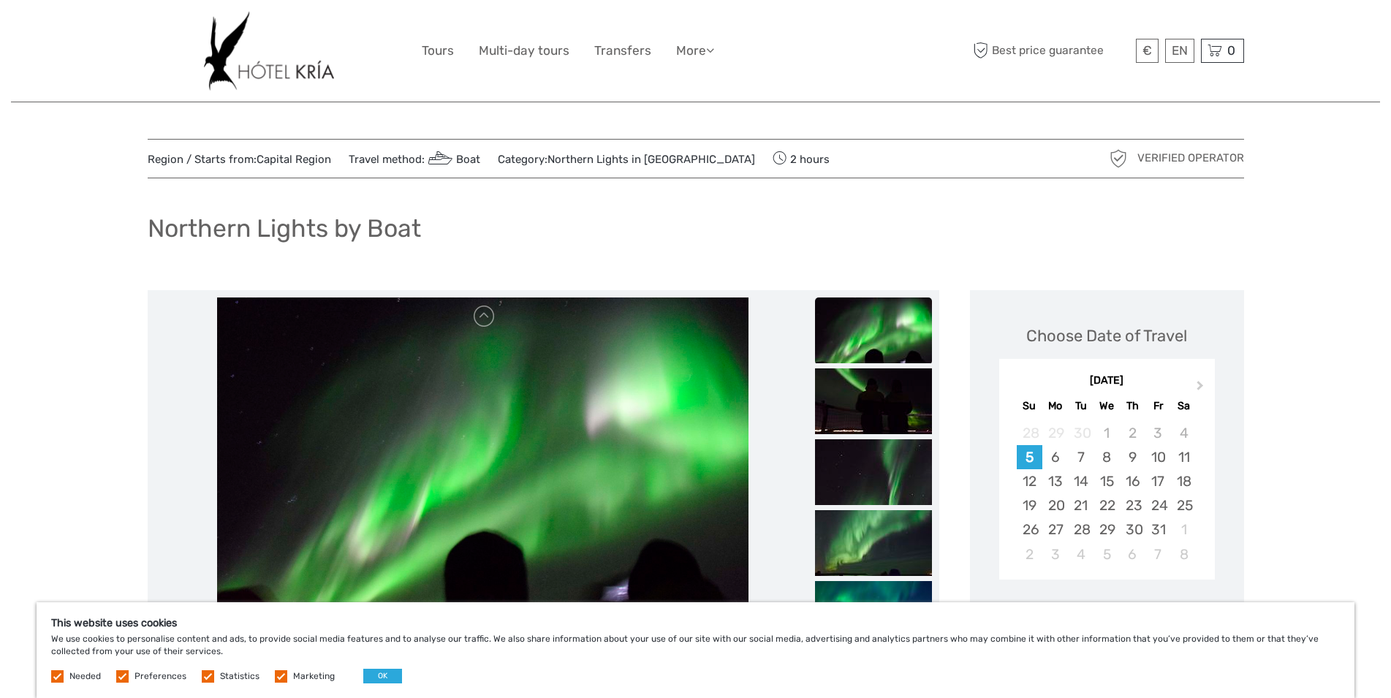
click at [284, 162] on link "Capital Region" at bounding box center [294, 159] width 75 height 13
click at [426, 49] on link "Tours" at bounding box center [438, 50] width 32 height 21
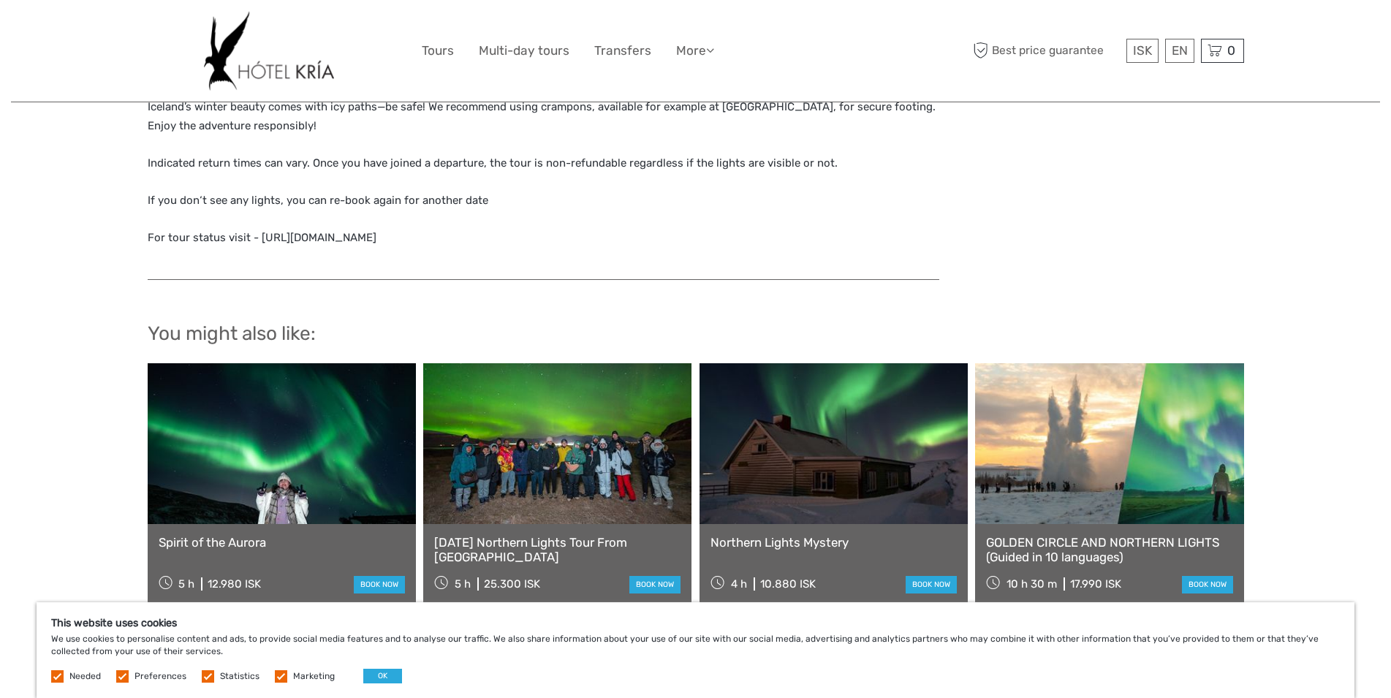
scroll to position [1491, 0]
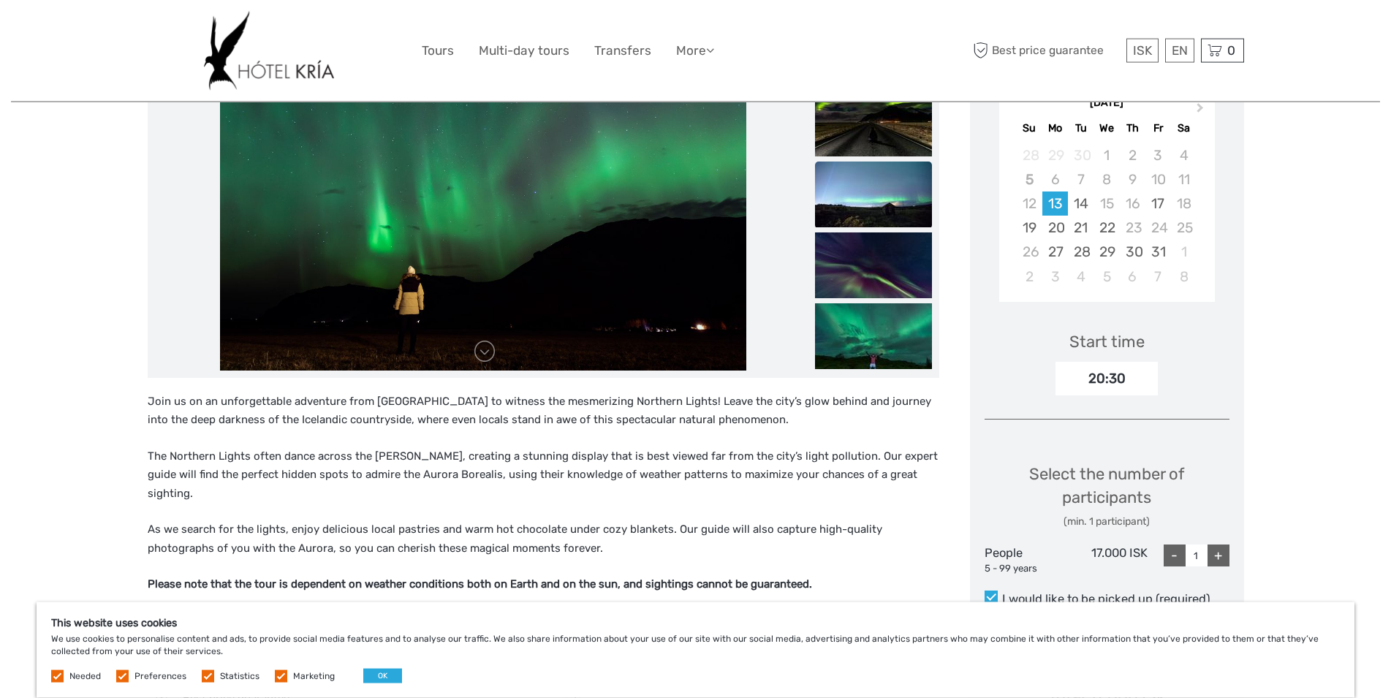
scroll to position [149, 0]
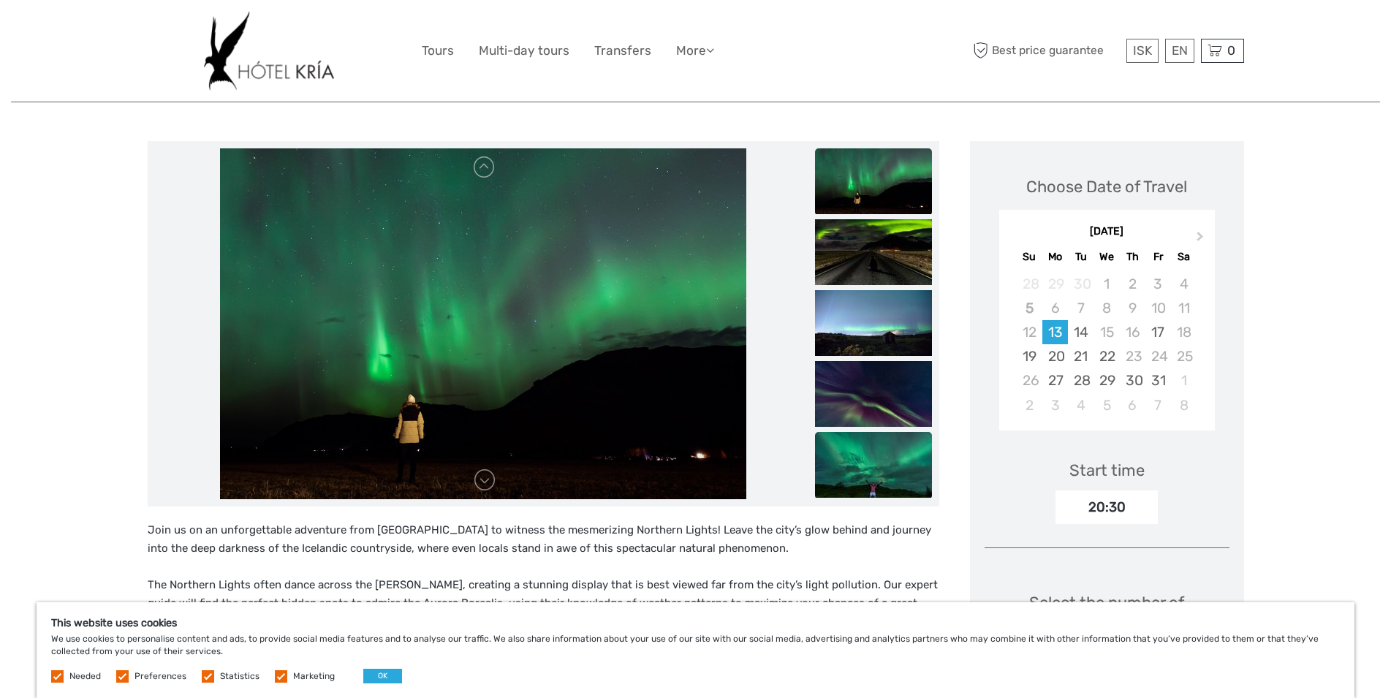
click at [870, 460] on img at bounding box center [873, 465] width 117 height 66
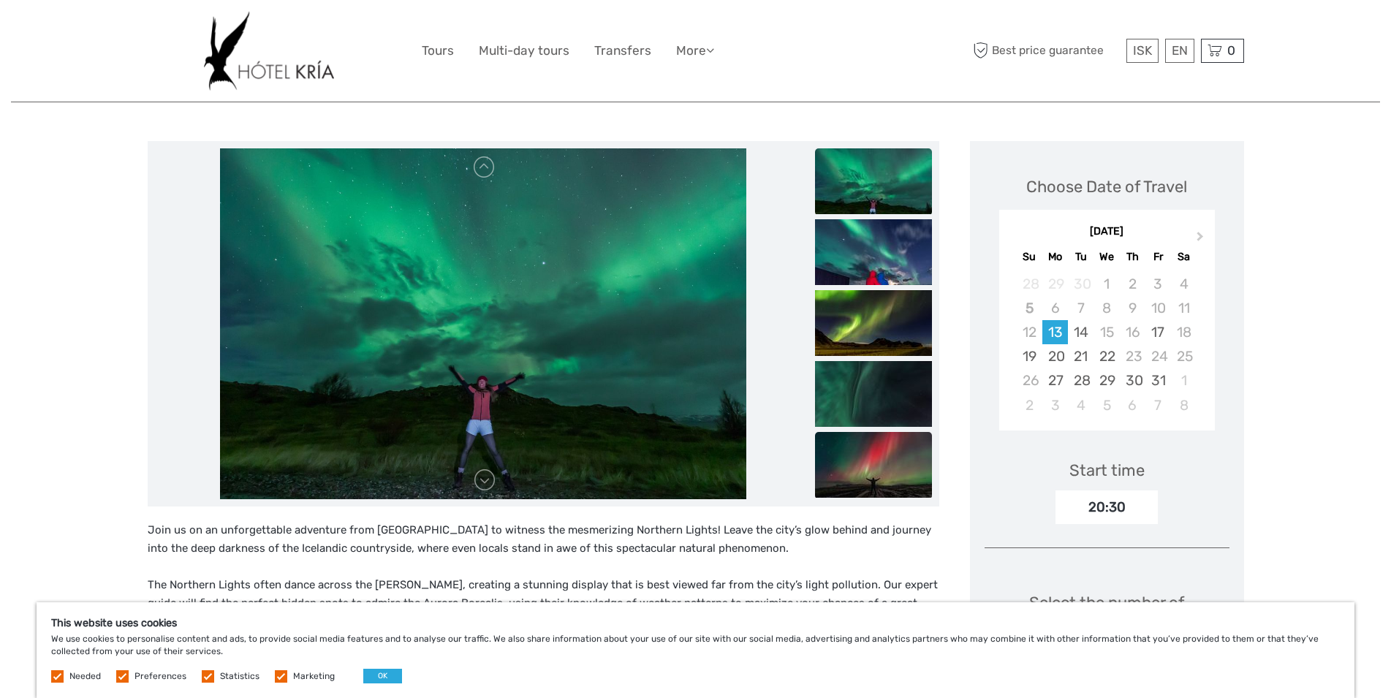
click at [887, 476] on img at bounding box center [873, 465] width 117 height 66
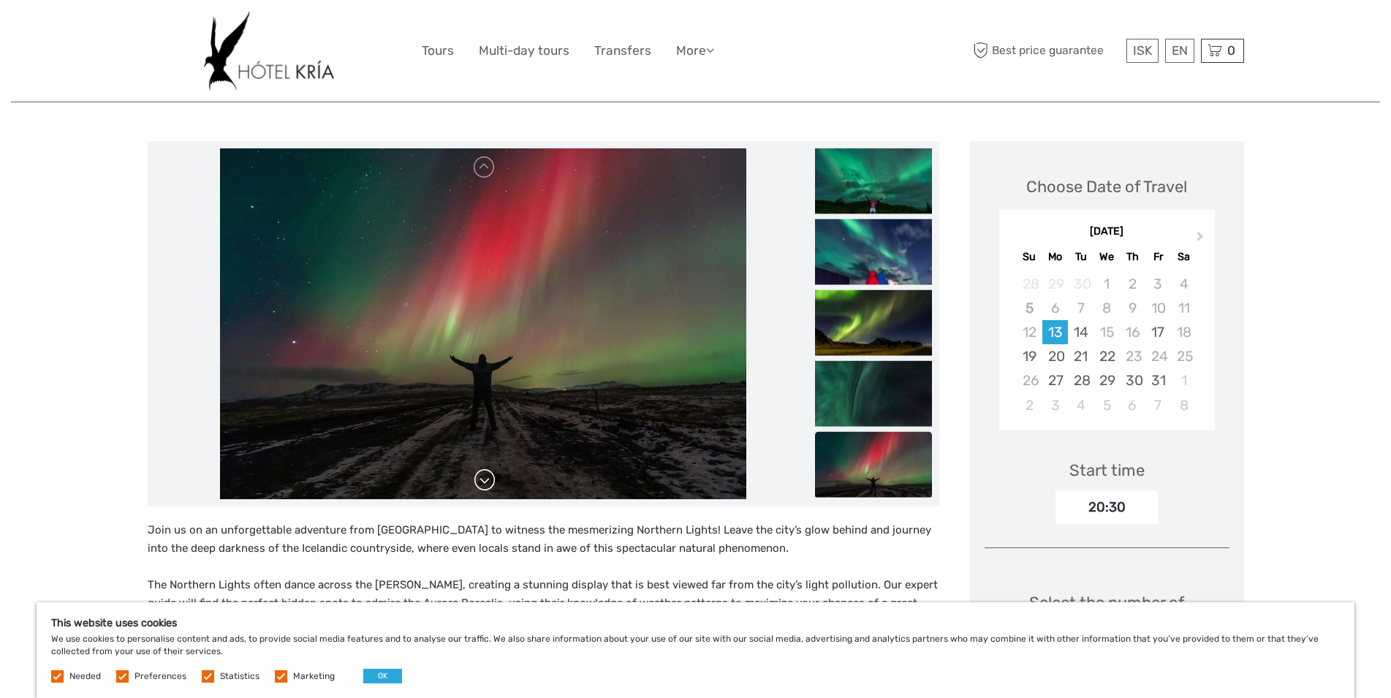
click at [482, 485] on link at bounding box center [484, 479] width 23 height 23
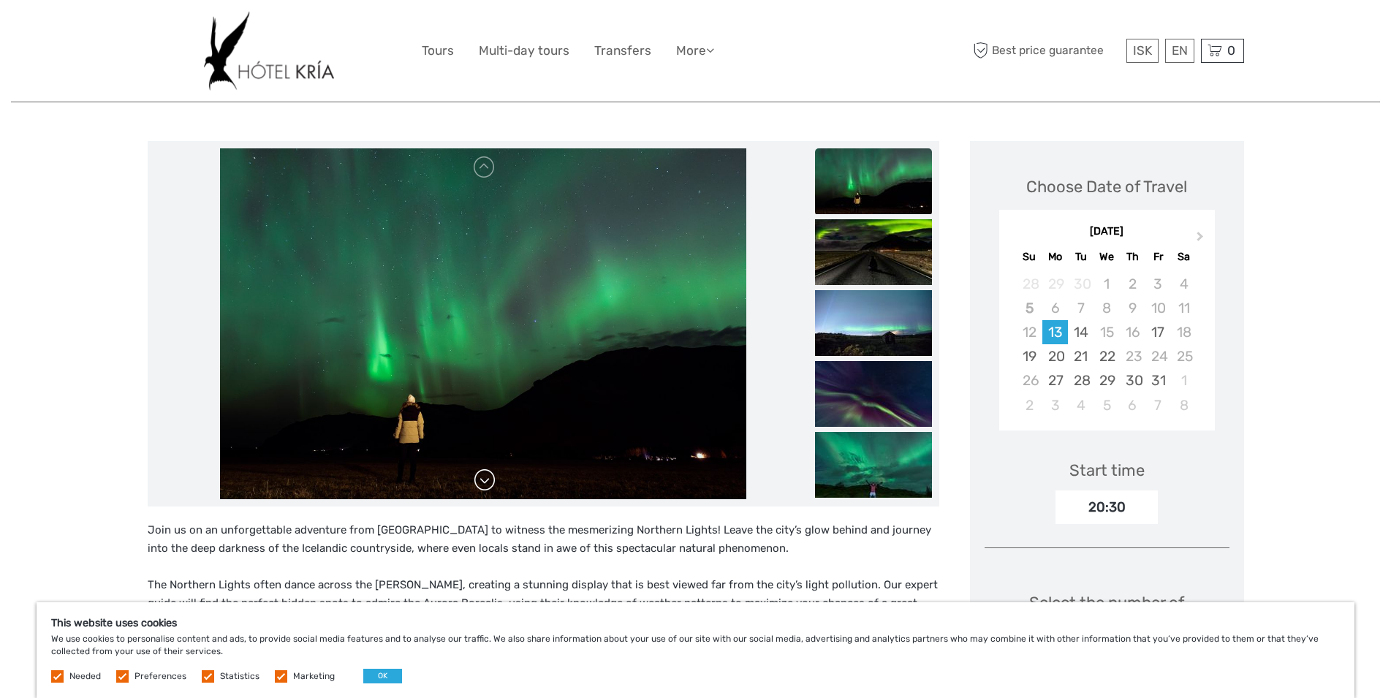
click at [482, 480] on link at bounding box center [484, 479] width 23 height 23
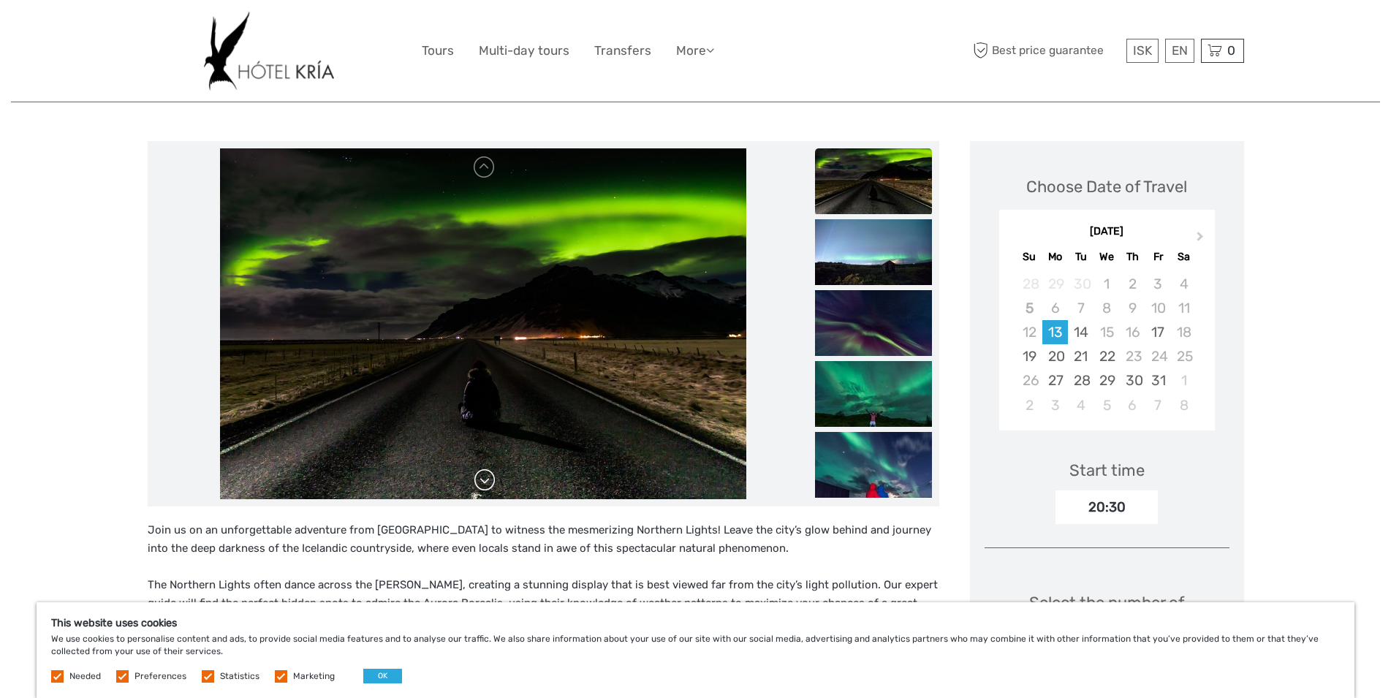
click at [482, 480] on link at bounding box center [484, 479] width 23 height 23
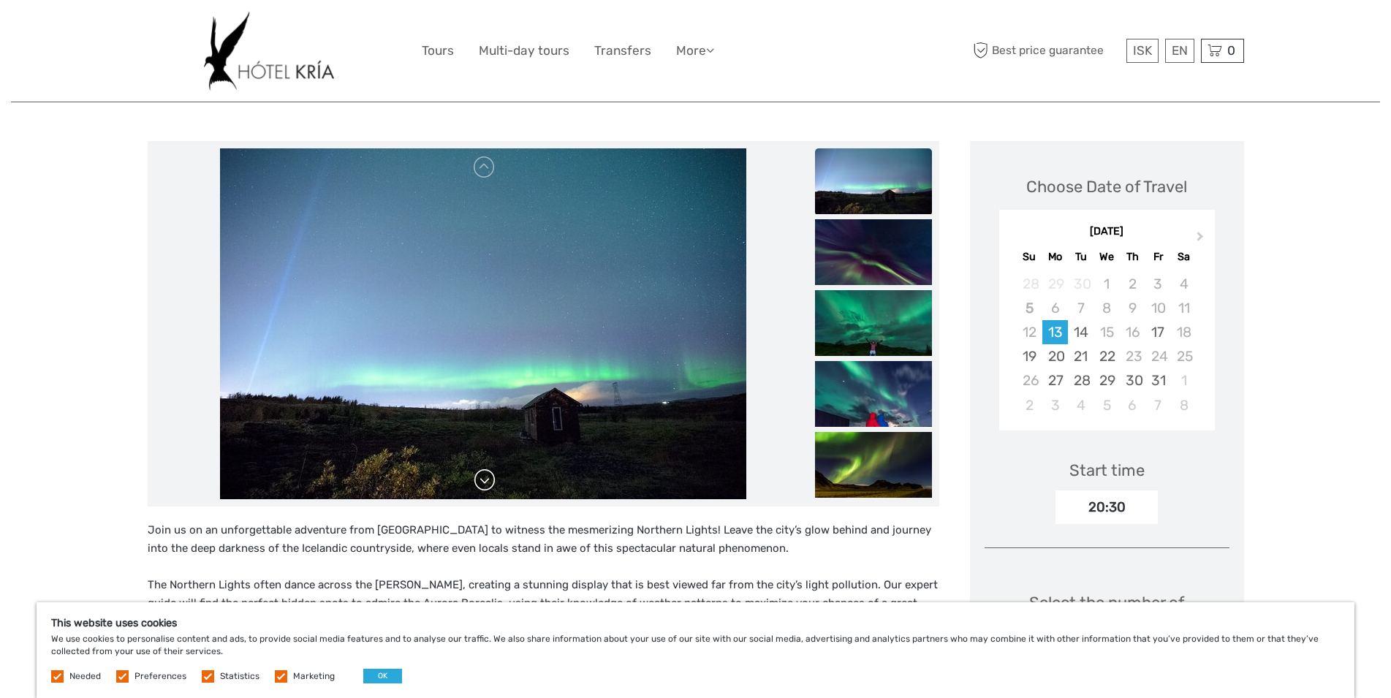
click at [482, 480] on link at bounding box center [484, 479] width 23 height 23
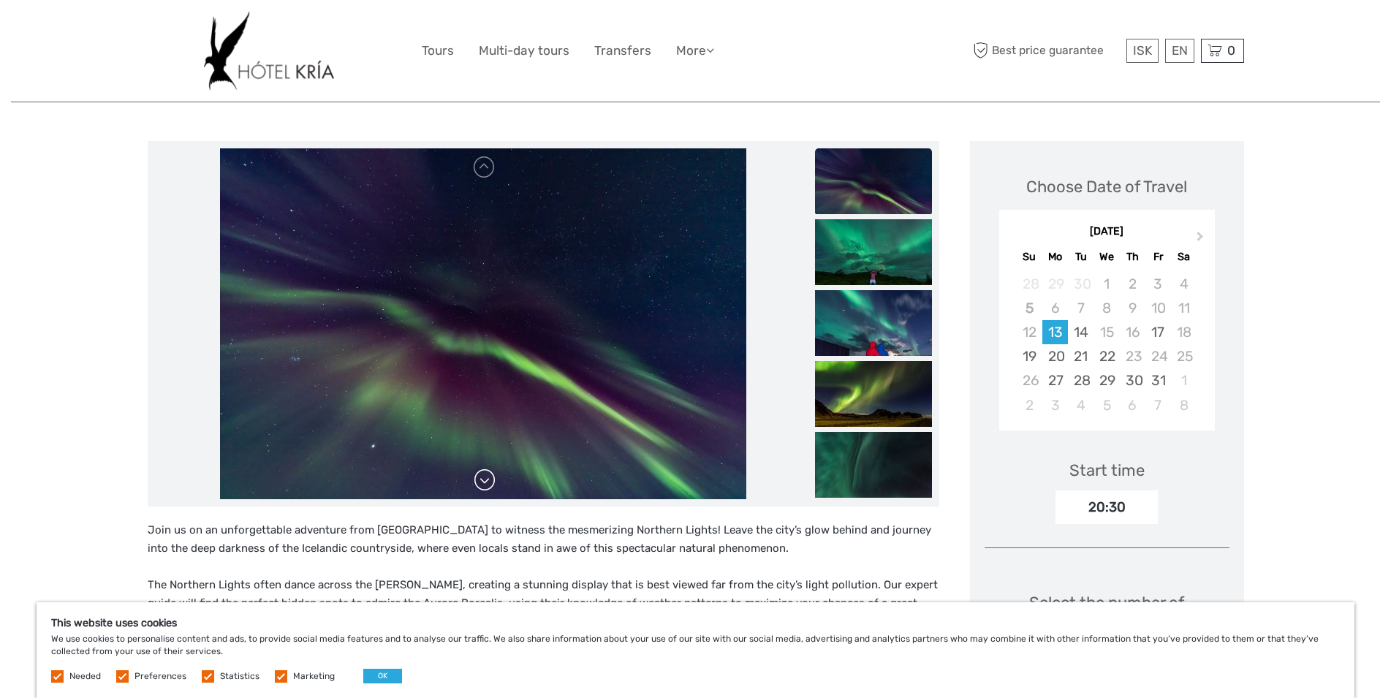
click at [482, 480] on link at bounding box center [484, 479] width 23 height 23
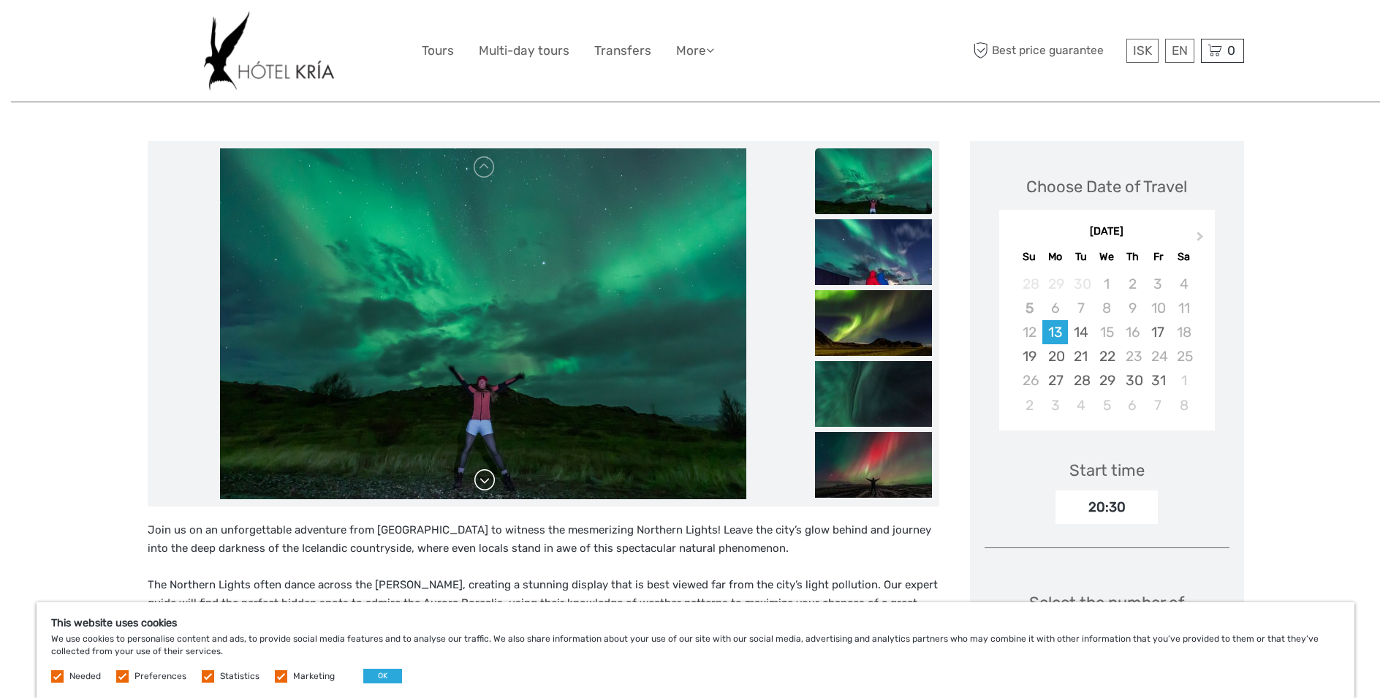
click at [482, 480] on link at bounding box center [484, 479] width 23 height 23
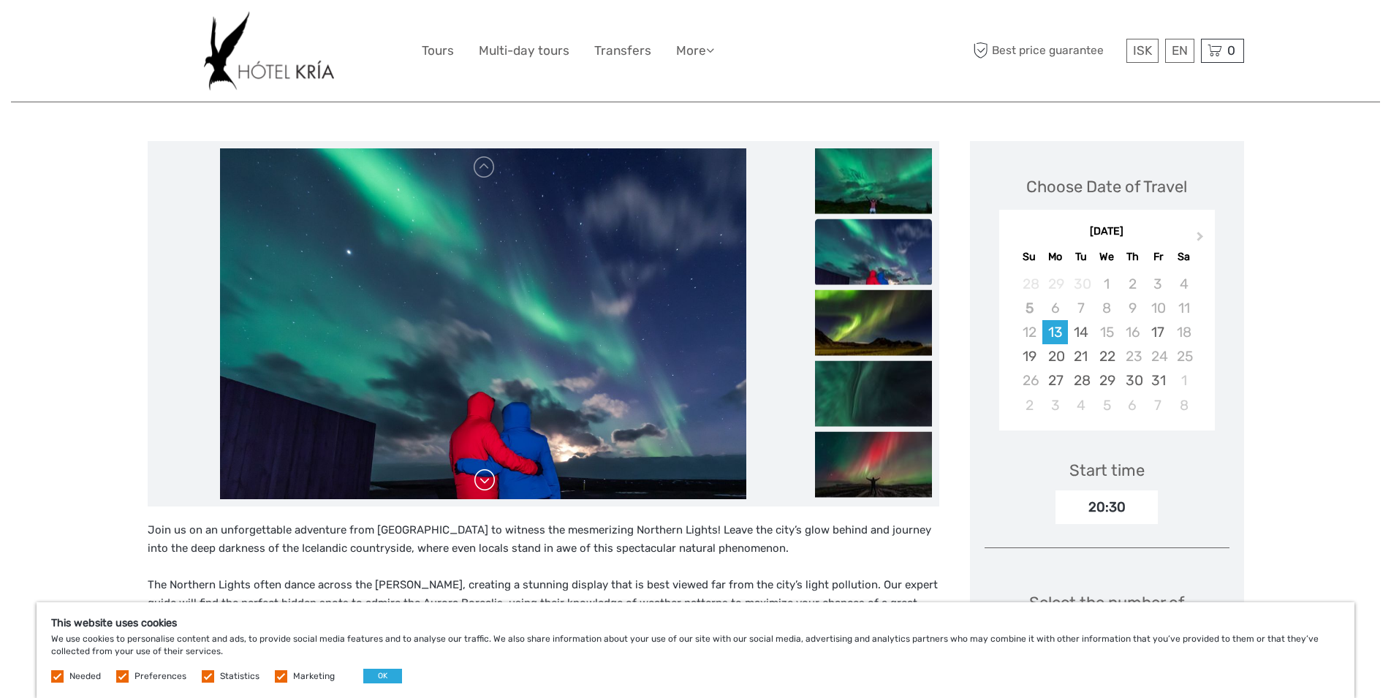
click at [482, 480] on link at bounding box center [484, 479] width 23 height 23
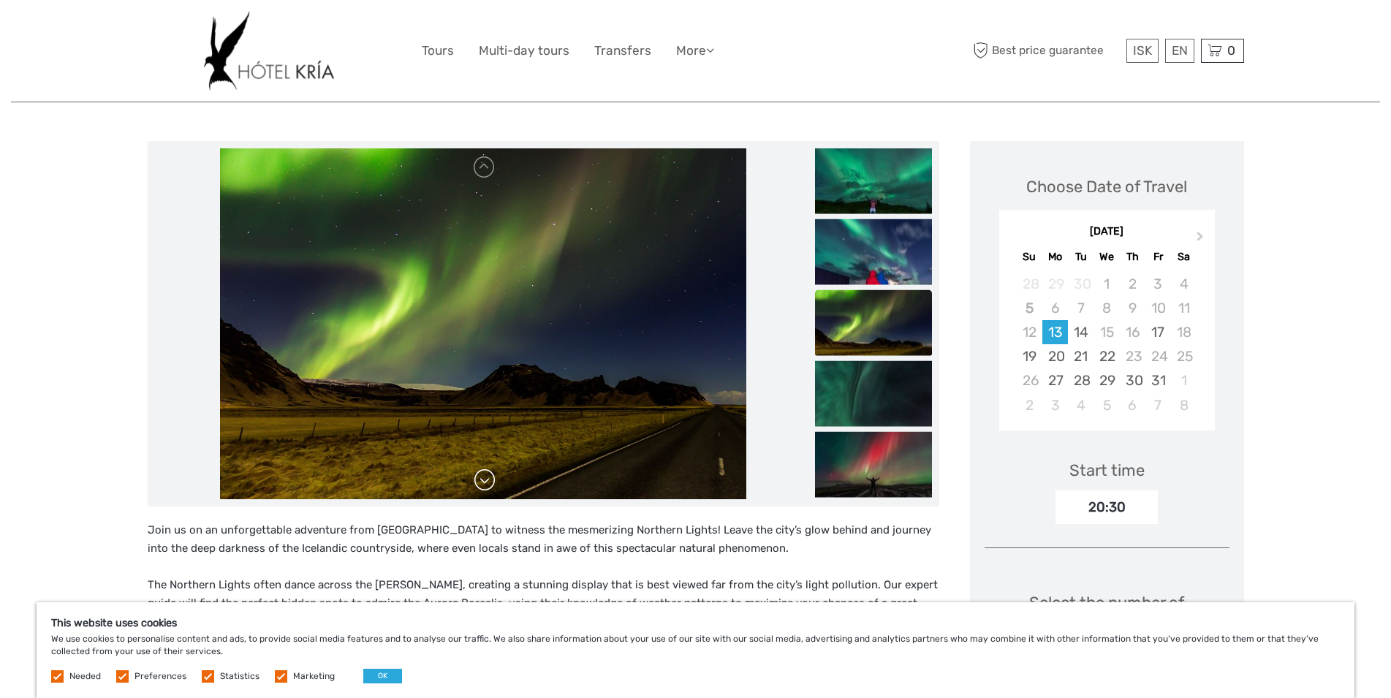
click at [482, 480] on link at bounding box center [484, 479] width 23 height 23
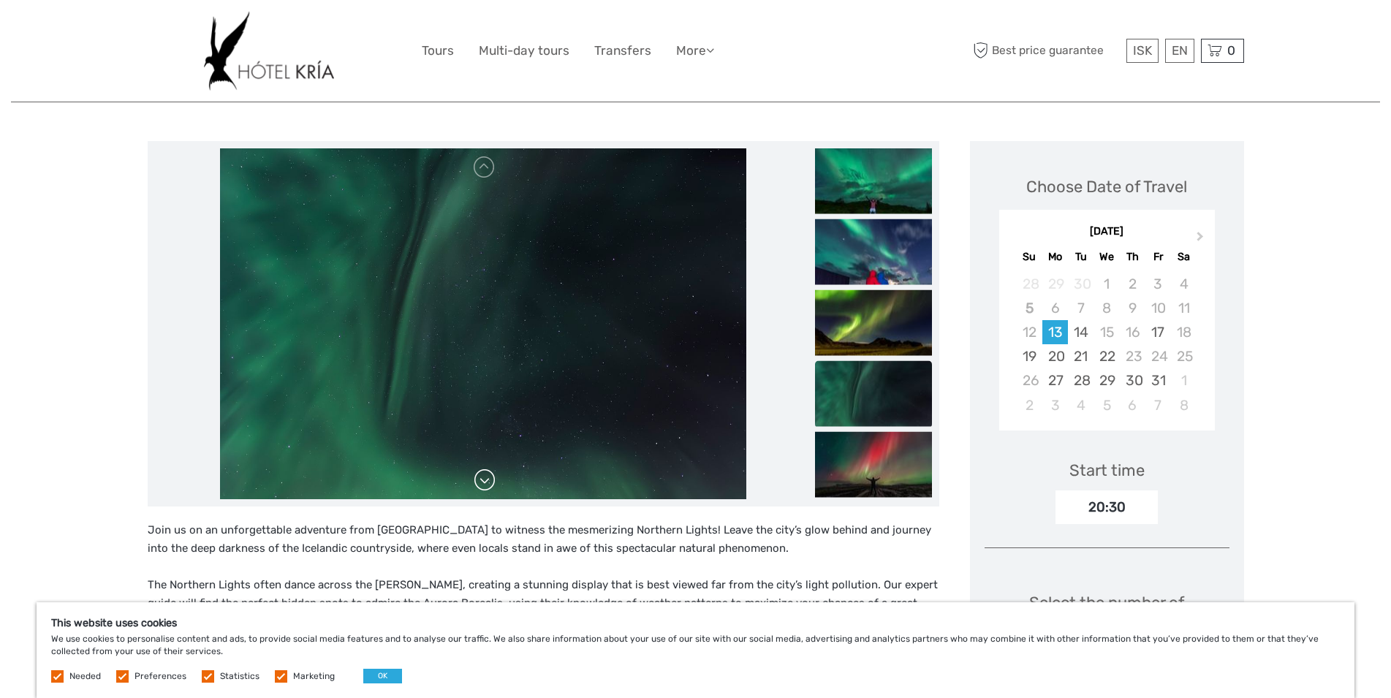
click at [482, 480] on link at bounding box center [484, 479] width 23 height 23
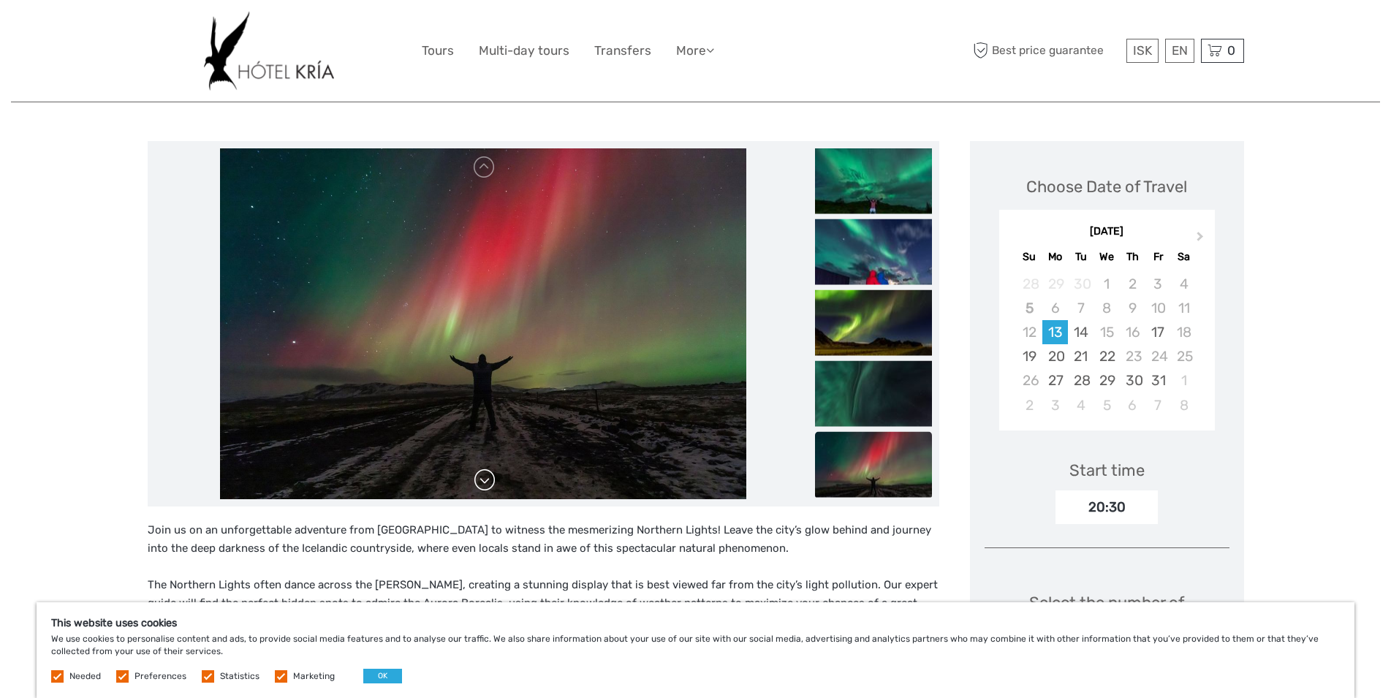
click at [482, 480] on link at bounding box center [484, 479] width 23 height 23
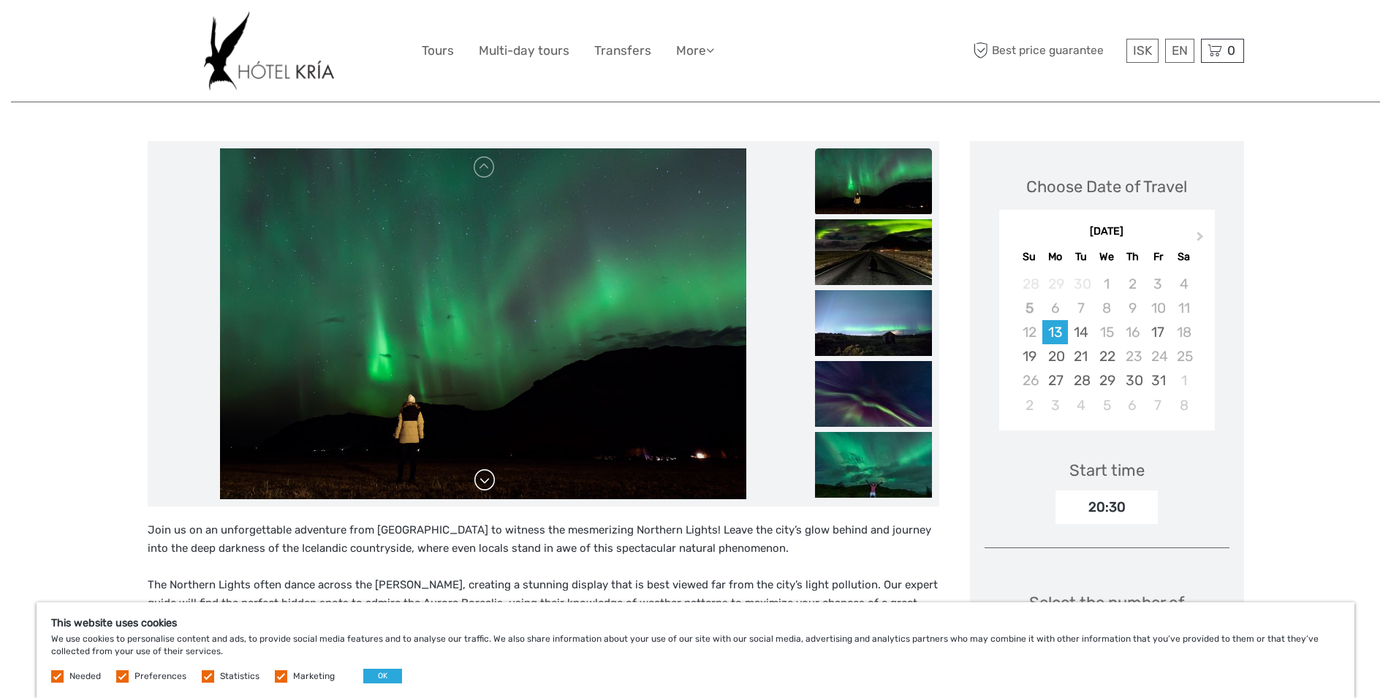
click at [482, 480] on img at bounding box center [483, 323] width 526 height 351
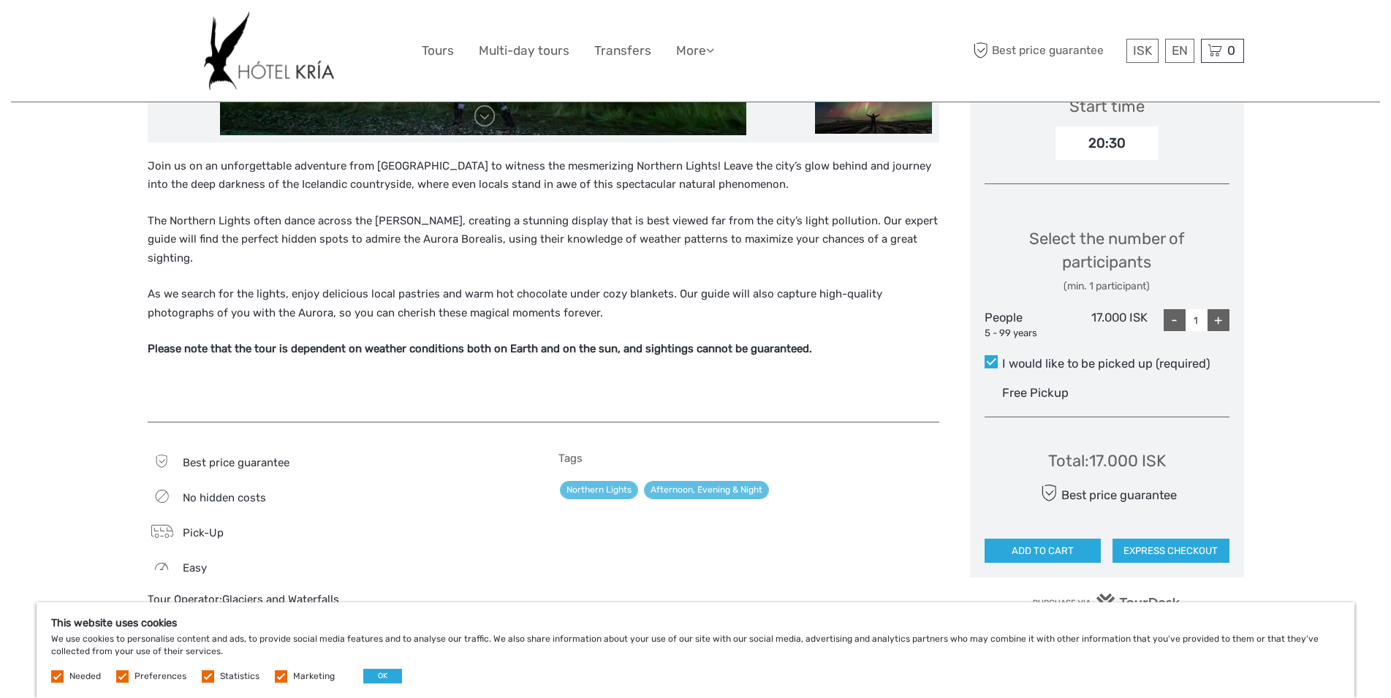
scroll to position [509, 0]
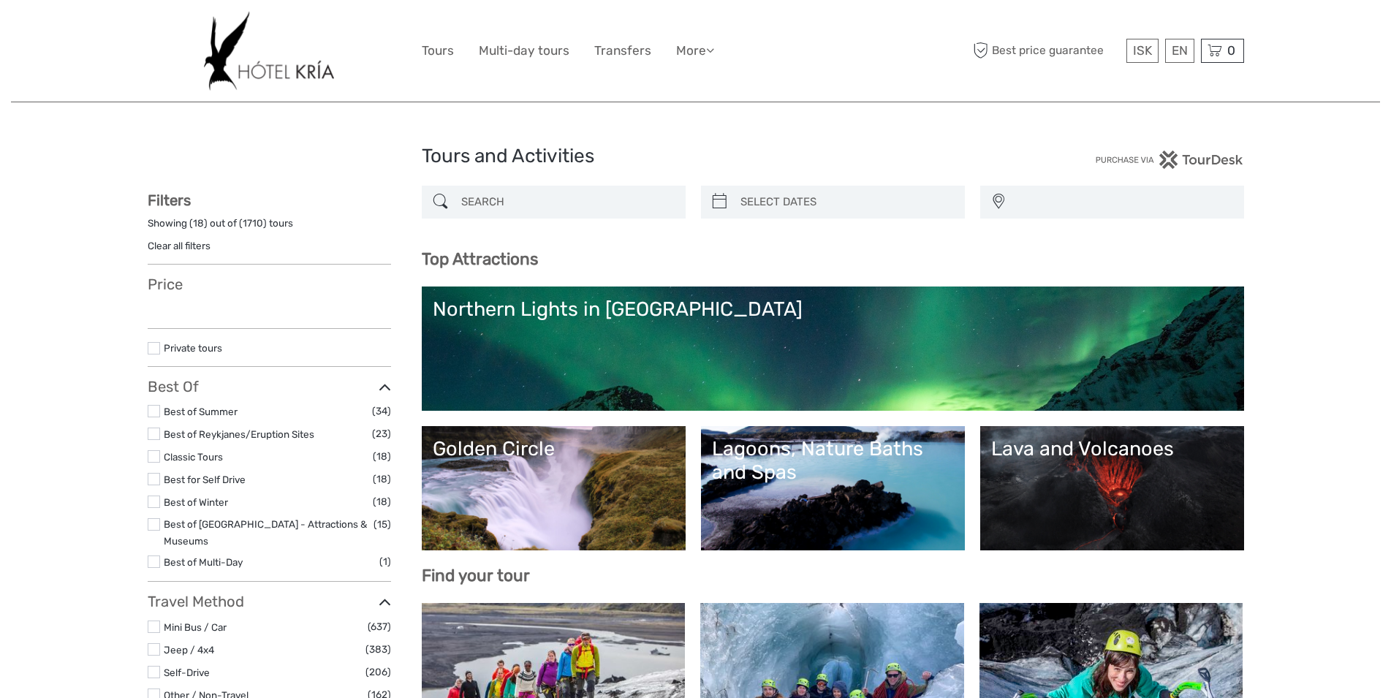
select select
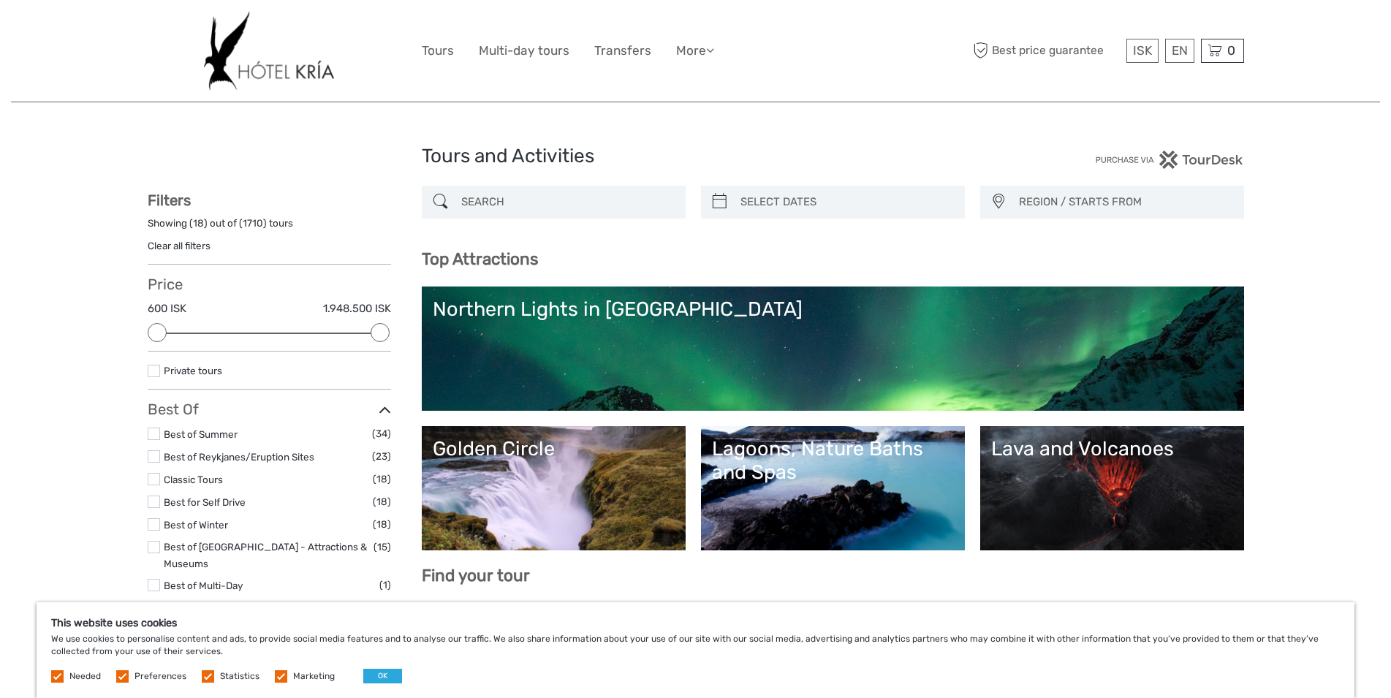
click at [475, 200] on input "search" at bounding box center [566, 202] width 223 height 26
click at [1038, 182] on div "Tours and Activities Tours and Activities" at bounding box center [696, 162] width 1096 height 47
click at [1041, 191] on span "REGION / STARTS FROM" at bounding box center [1124, 202] width 224 height 24
type input "V"
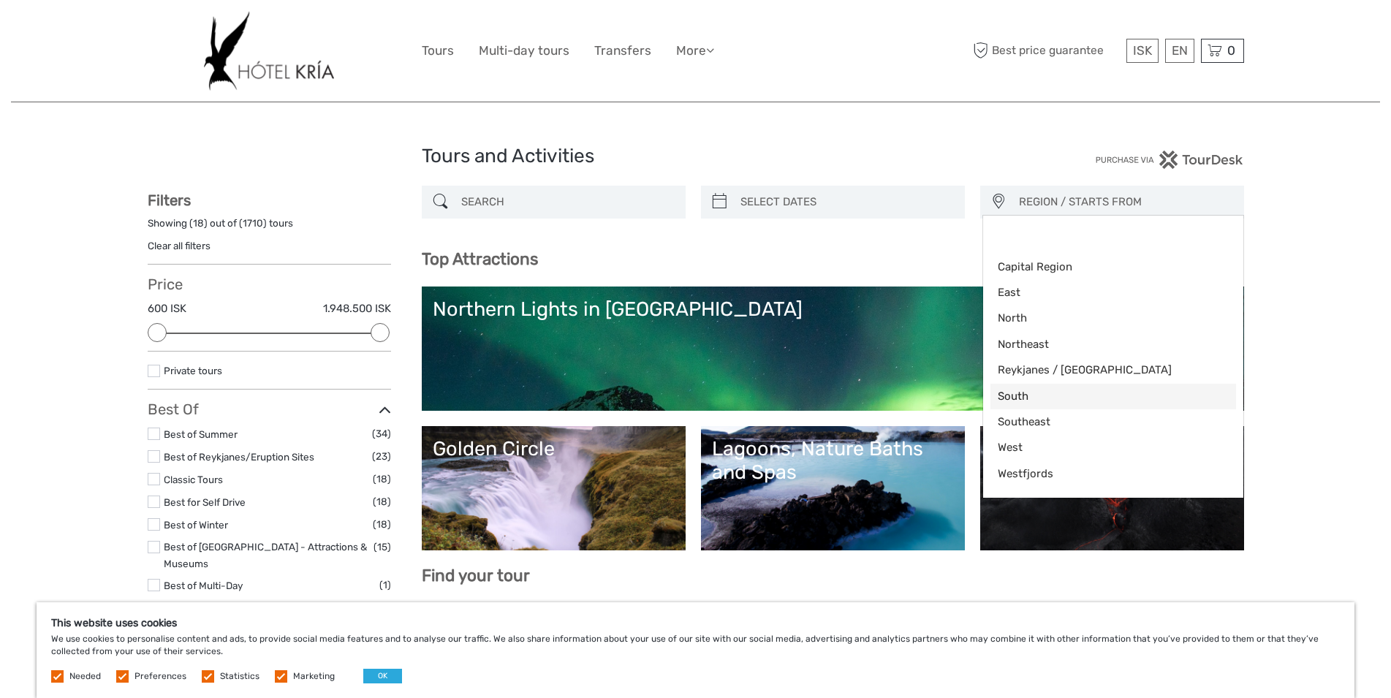
click at [1033, 404] on span "South" at bounding box center [1101, 396] width 206 height 15
select select "South"
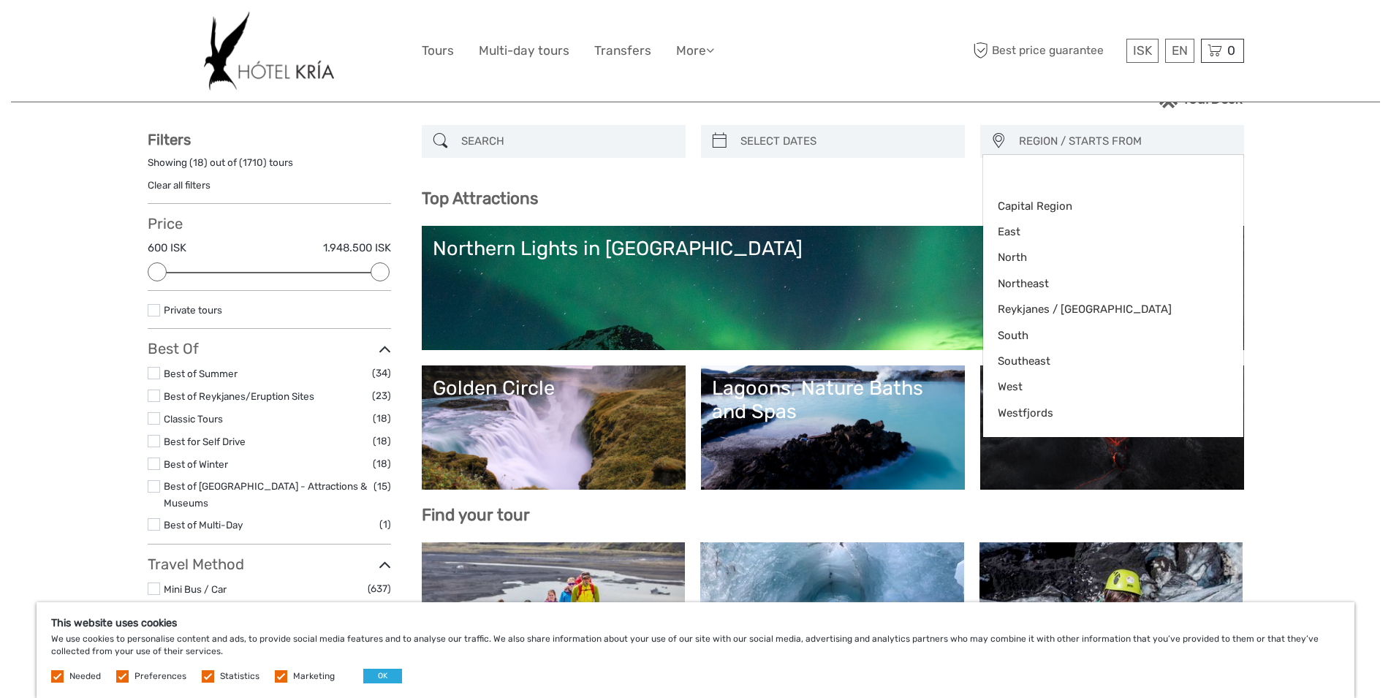
scroll to position [72, 0]
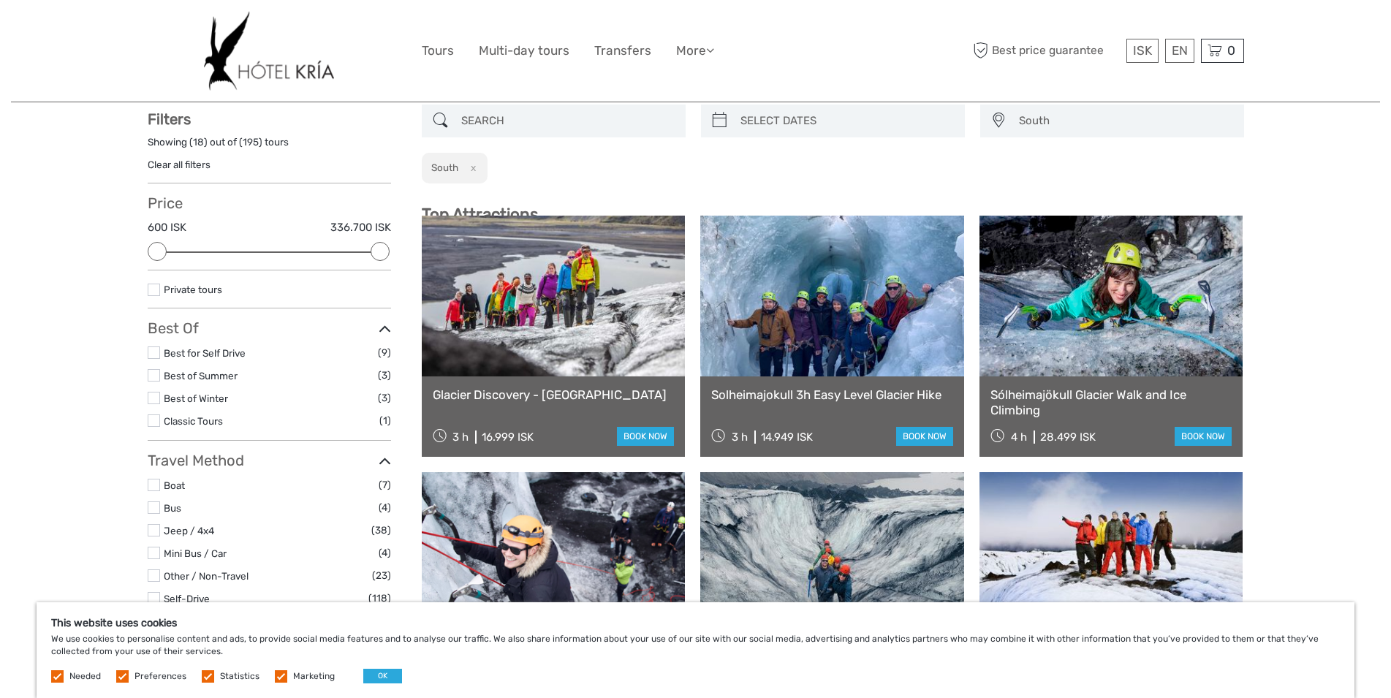
scroll to position [83, 0]
